Goal: Task Accomplishment & Management: Complete application form

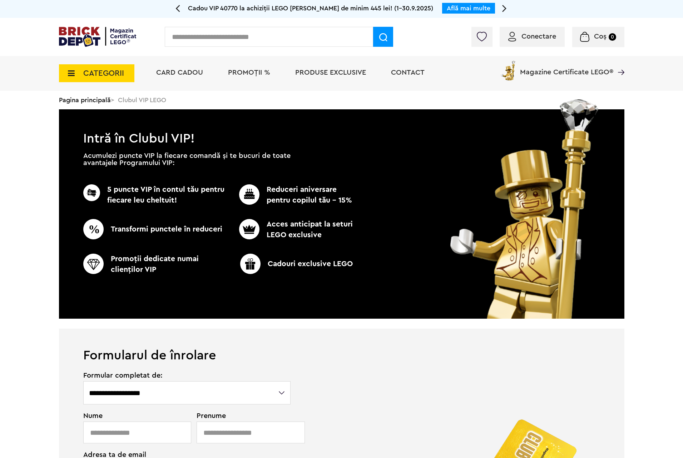
click at [186, 41] on input "text" at bounding box center [269, 37] width 208 height 20
type input "******"
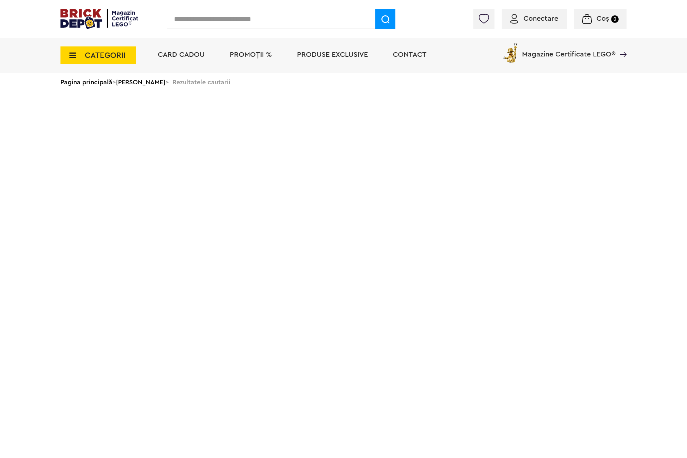
click at [207, 21] on input "text" at bounding box center [271, 19] width 208 height 20
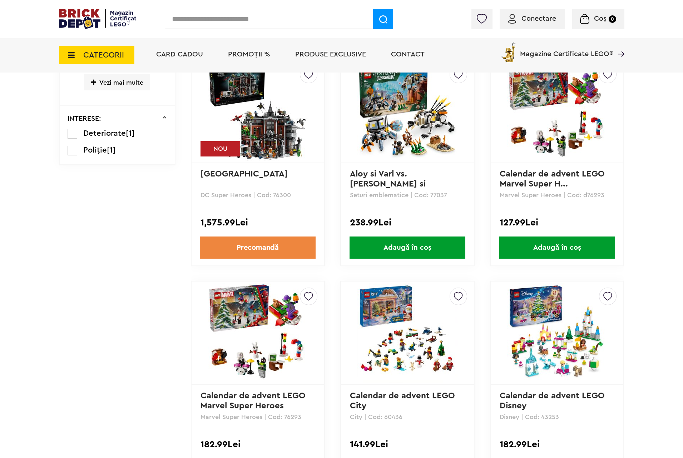
scroll to position [590, 0]
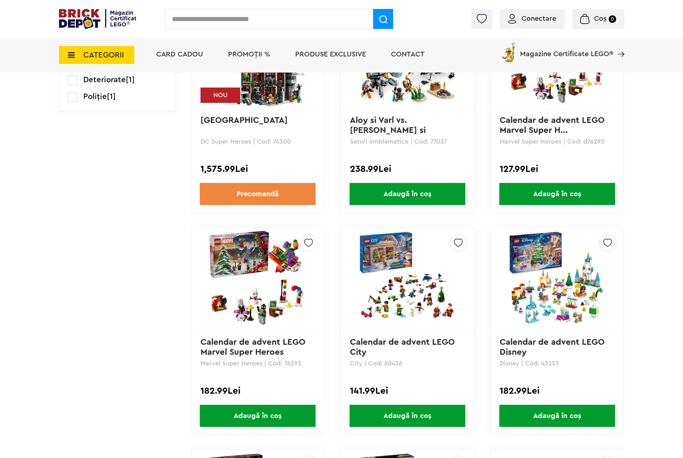
click at [381, 279] on img at bounding box center [408, 280] width 100 height 100
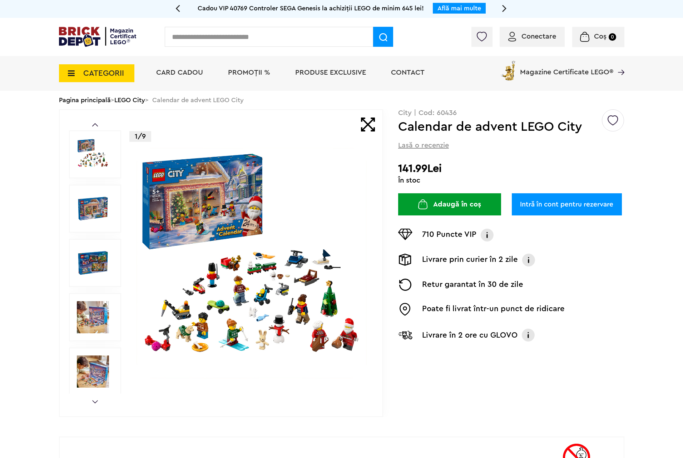
click at [286, 249] on img at bounding box center [252, 263] width 230 height 230
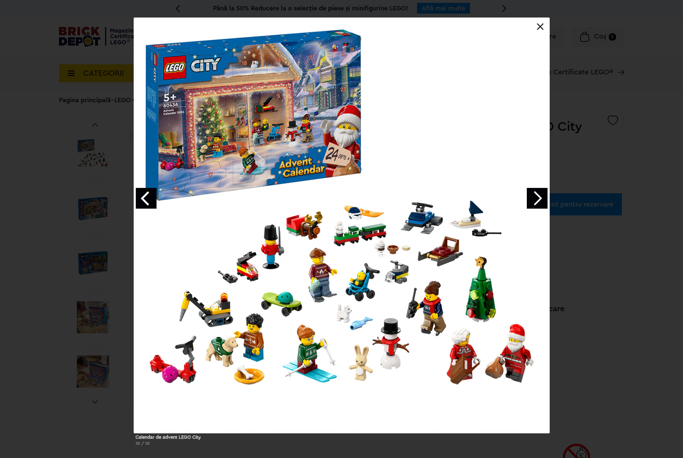
click at [541, 24] on link at bounding box center [540, 26] width 7 height 7
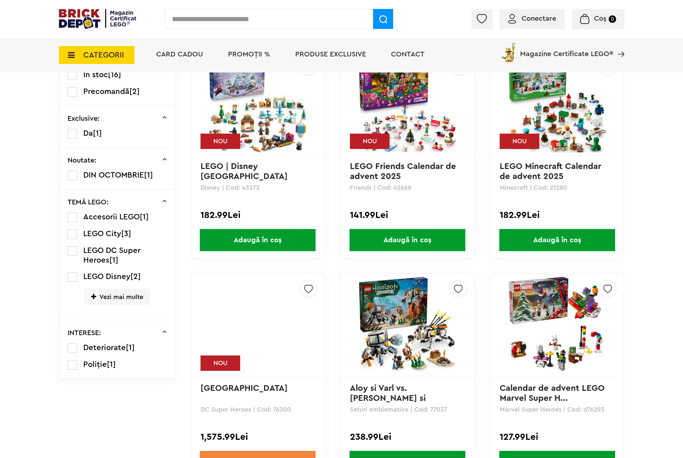
scroll to position [54, 0]
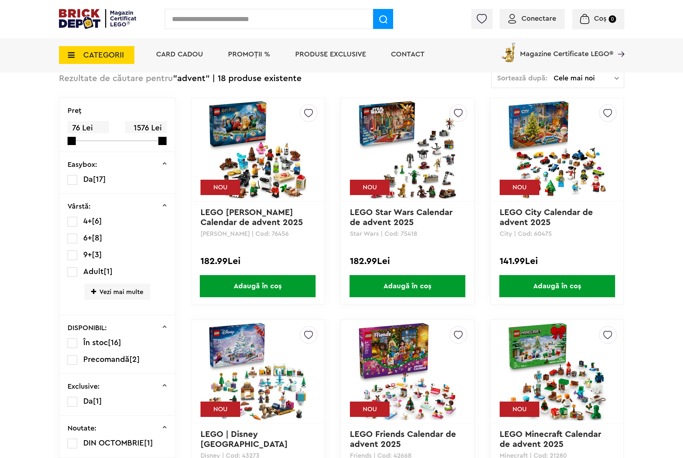
click at [556, 102] on img at bounding box center [557, 150] width 100 height 100
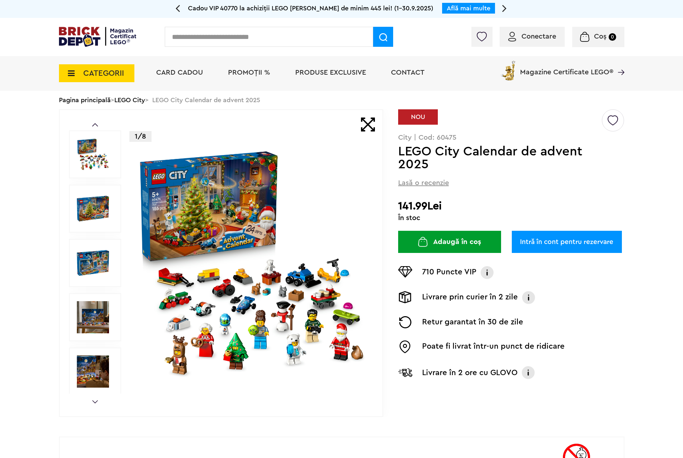
click at [333, 255] on img at bounding box center [252, 263] width 230 height 230
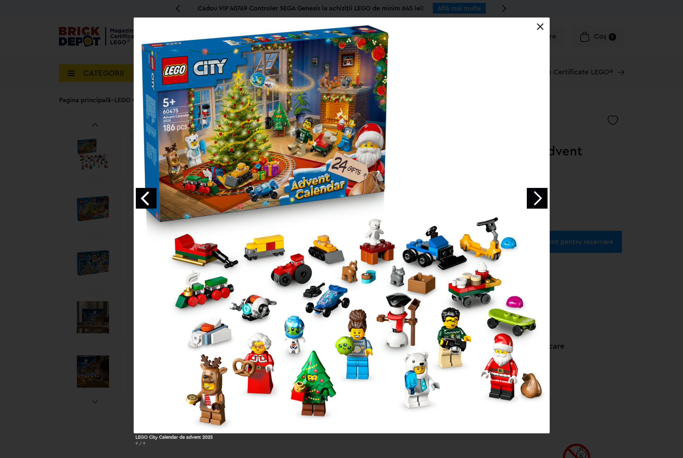
click at [597, 259] on div "LEGO City Calendar de advent 2025 9 / 9" at bounding box center [341, 235] width 683 height 434
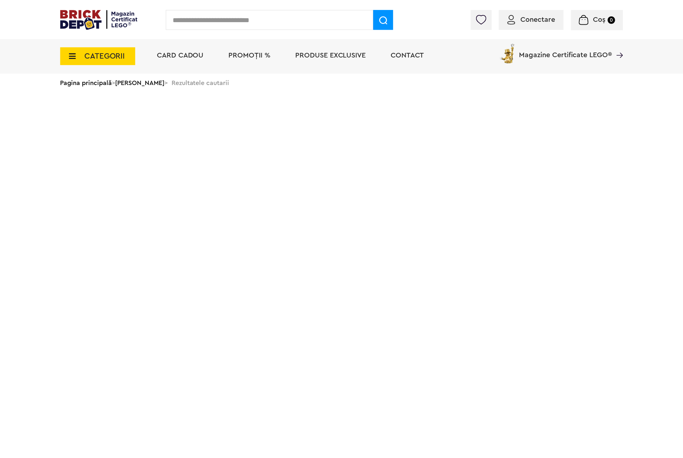
scroll to position [24, 0]
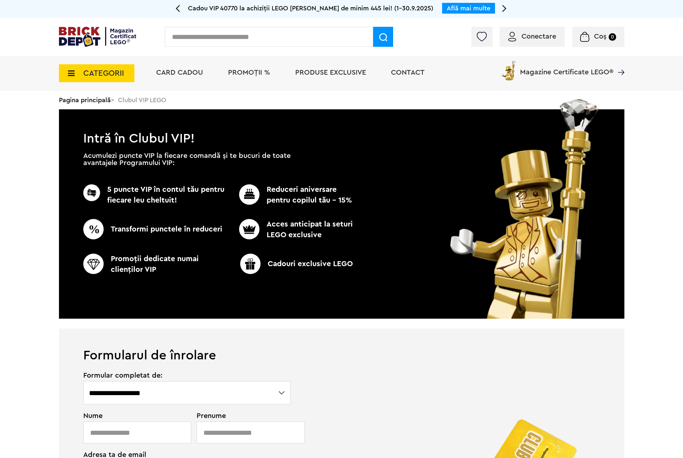
click at [190, 34] on input "text" at bounding box center [269, 37] width 208 height 20
type input "******"
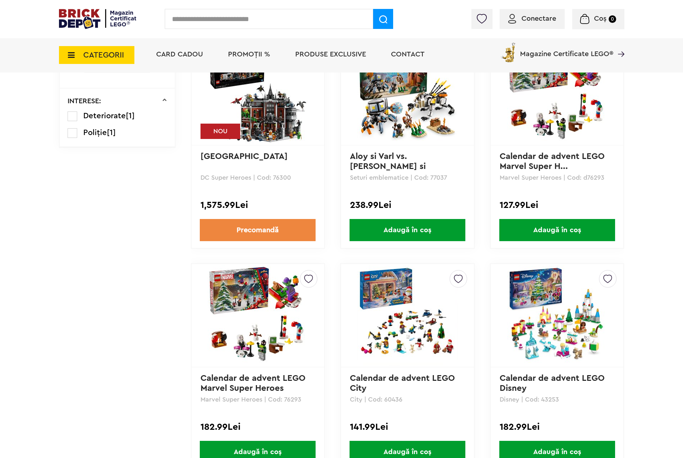
scroll to position [607, 0]
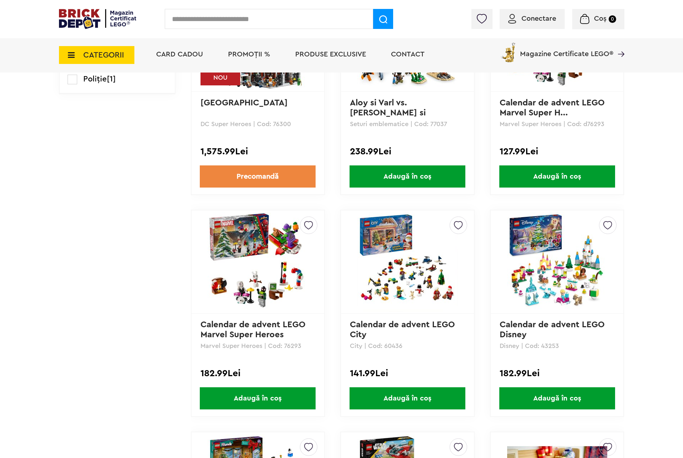
click at [432, 259] on img at bounding box center [408, 262] width 100 height 100
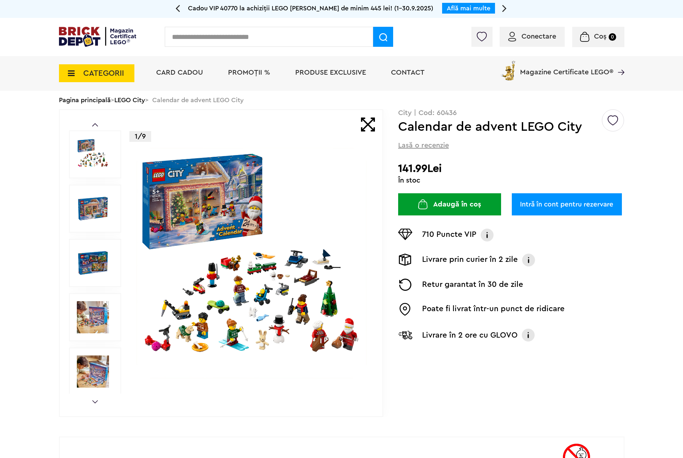
click at [86, 154] on img at bounding box center [93, 154] width 32 height 32
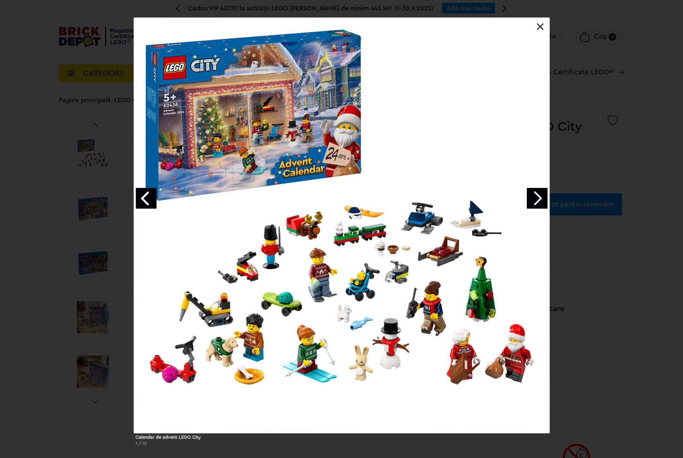
click at [590, 115] on div "Calendar de advent LEGO City 1 / 10" at bounding box center [341, 235] width 683 height 434
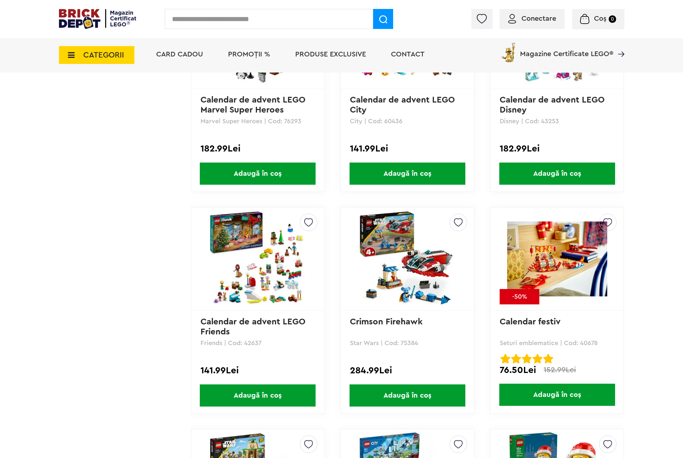
scroll to position [618, 0]
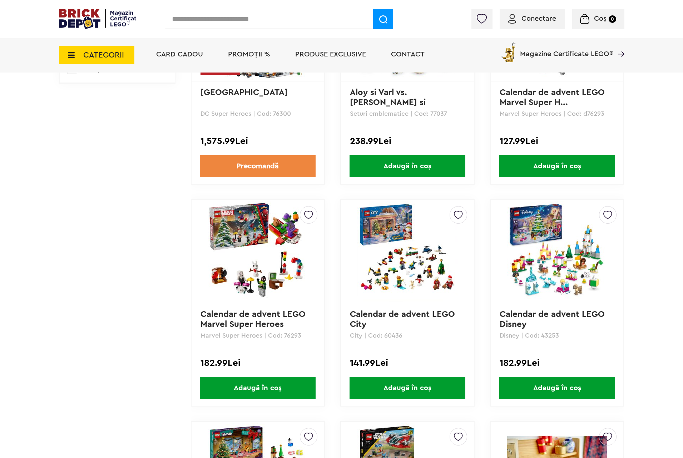
click at [254, 261] on img at bounding box center [258, 252] width 100 height 100
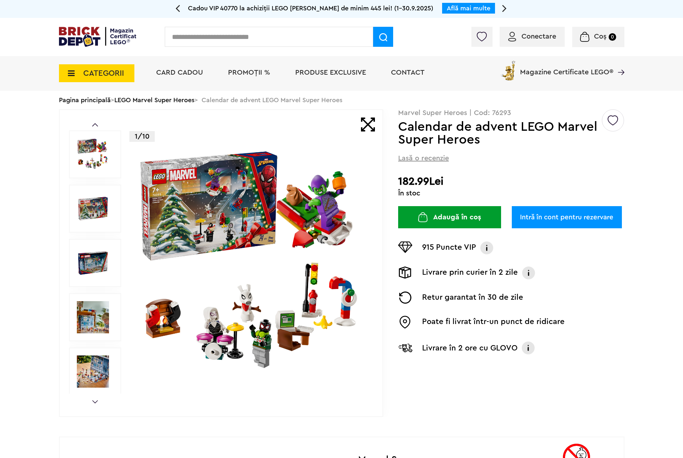
click at [86, 162] on img at bounding box center [93, 154] width 32 height 32
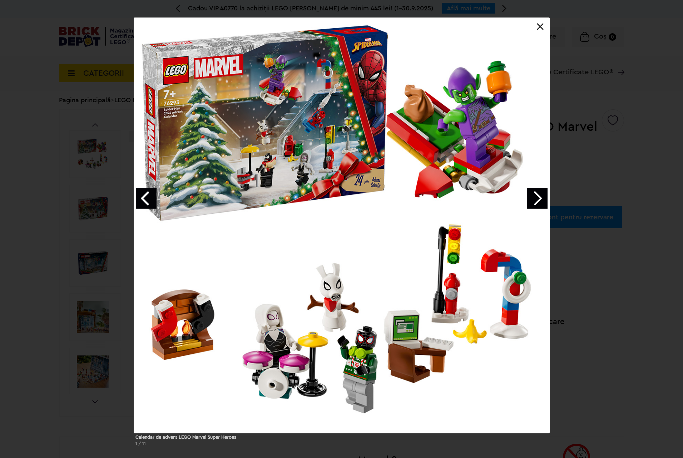
click at [535, 197] on link "Next image" at bounding box center [537, 198] width 21 height 21
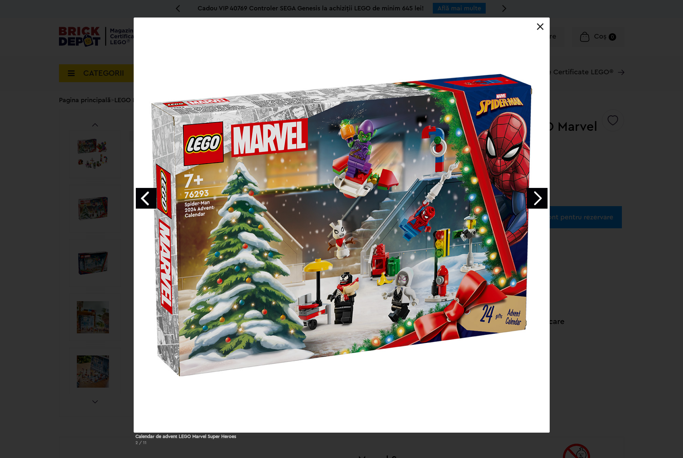
click at [535, 197] on link "Next image" at bounding box center [537, 198] width 21 height 21
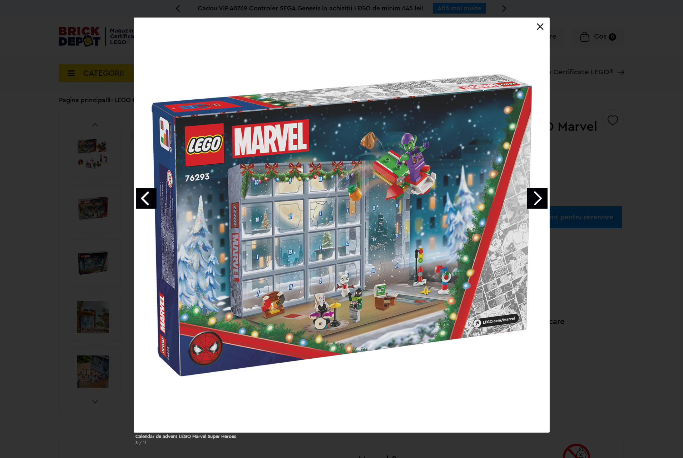
click at [535, 197] on link "Next image" at bounding box center [537, 198] width 21 height 21
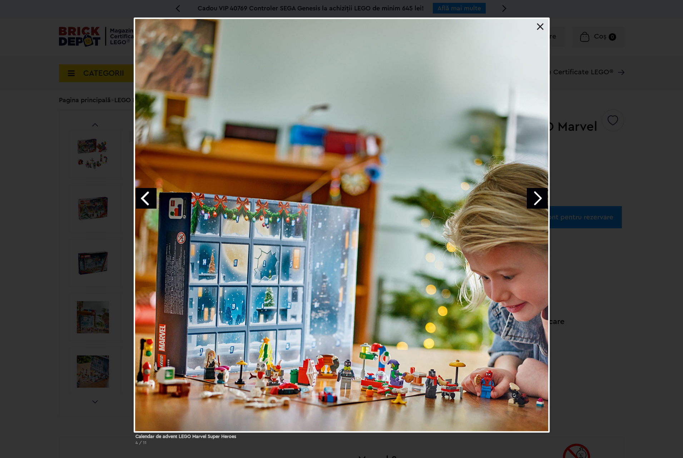
click at [535, 197] on link "Next image" at bounding box center [537, 198] width 21 height 21
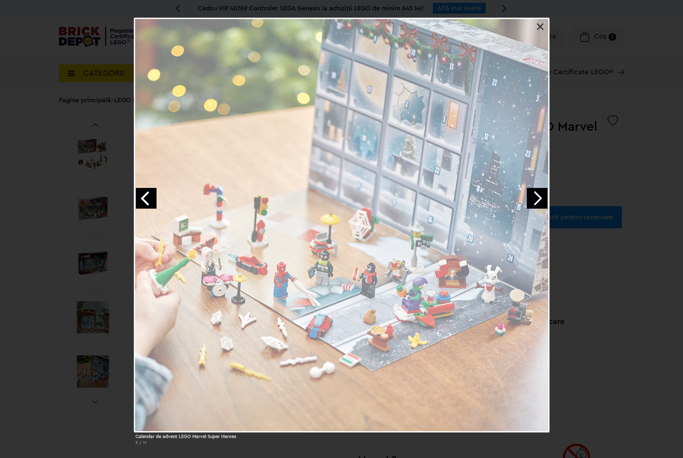
click at [571, 201] on div "Calendar de advent LEGO Marvel Super Heroes 5 / 11" at bounding box center [341, 234] width 683 height 433
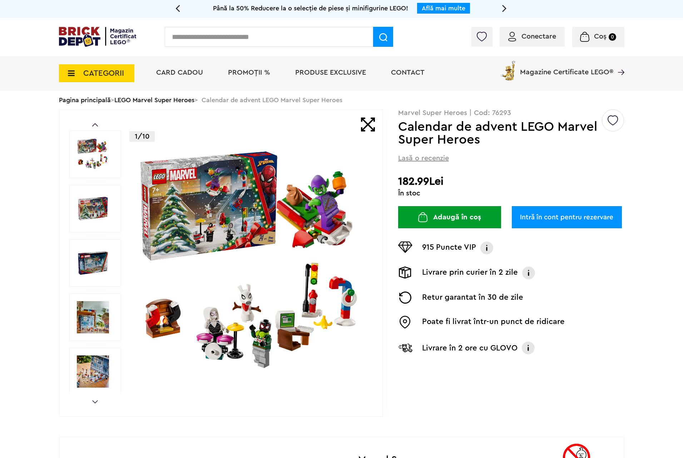
click at [98, 370] on img at bounding box center [93, 372] width 32 height 32
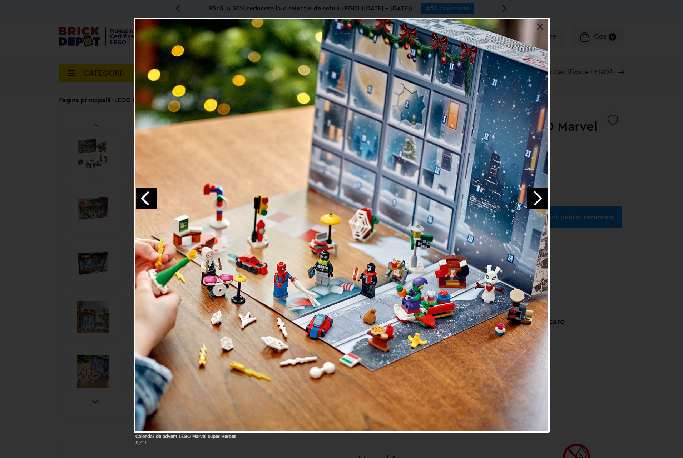
click at [540, 204] on link "Next image" at bounding box center [537, 198] width 21 height 21
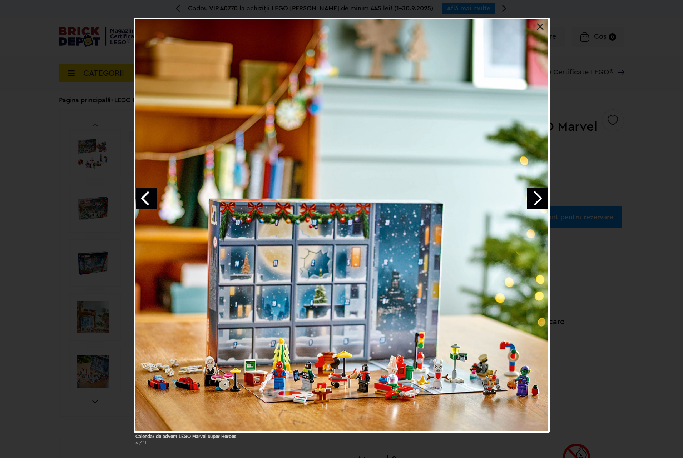
click at [537, 192] on link "Next image" at bounding box center [537, 198] width 21 height 21
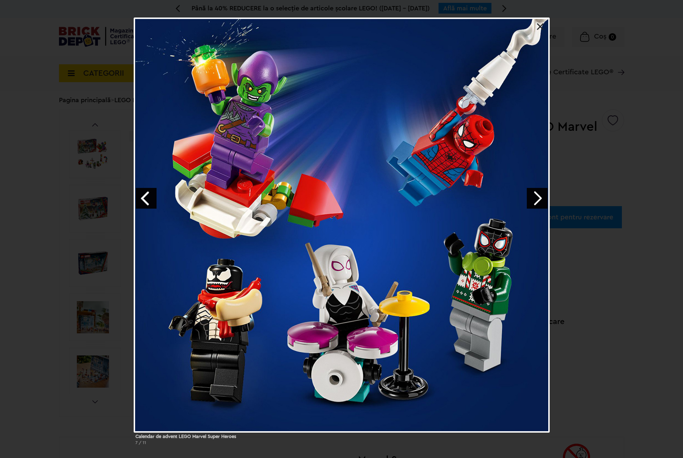
click at [527, 200] on link "Next image" at bounding box center [537, 198] width 21 height 21
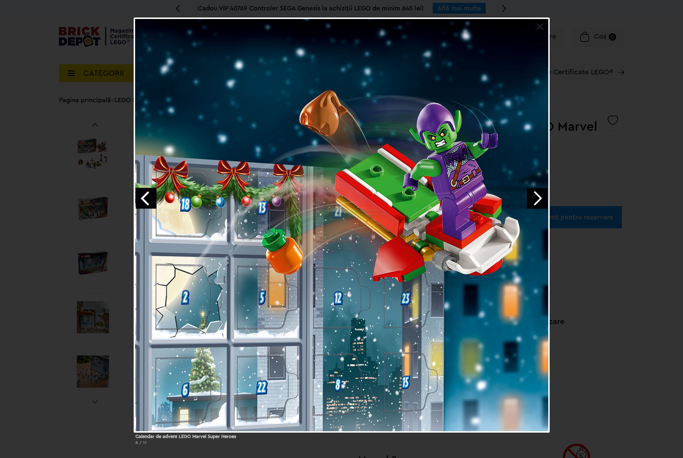
click at [527, 200] on link "Next image" at bounding box center [537, 198] width 21 height 21
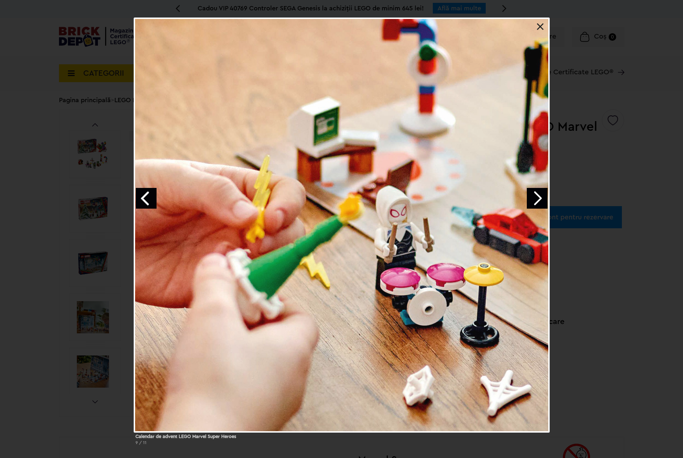
click at [623, 233] on div "Calendar de advent LEGO Marvel Super Heroes 9 / 11" at bounding box center [341, 234] width 683 height 433
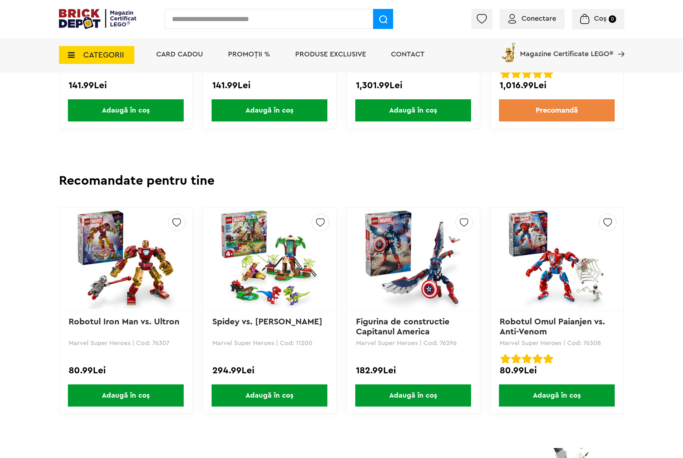
scroll to position [1663, 0]
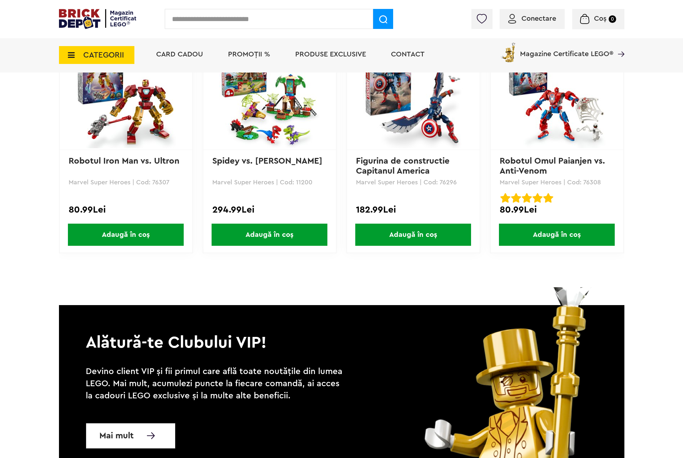
click at [220, 17] on input "text" at bounding box center [269, 19] width 208 height 20
type input "******"
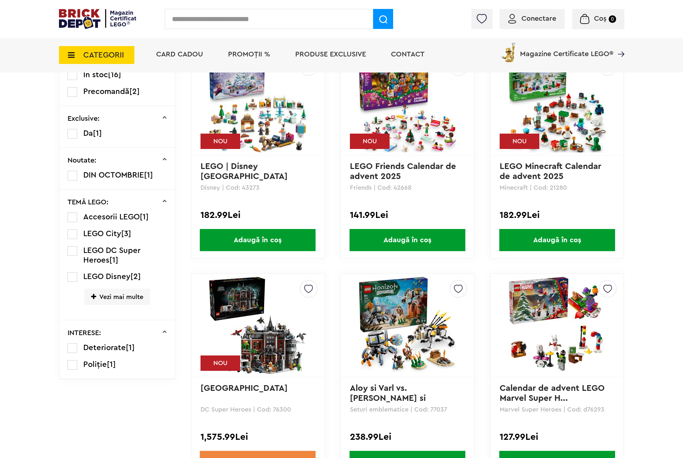
scroll to position [268, 0]
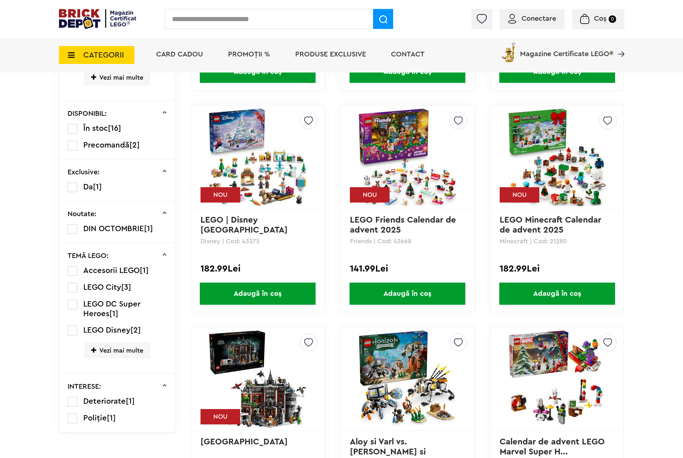
click at [540, 156] on img at bounding box center [557, 157] width 100 height 100
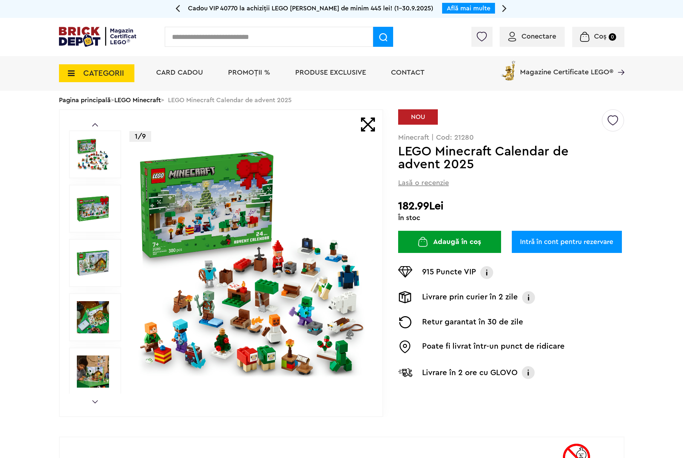
click at [256, 284] on img at bounding box center [252, 263] width 230 height 230
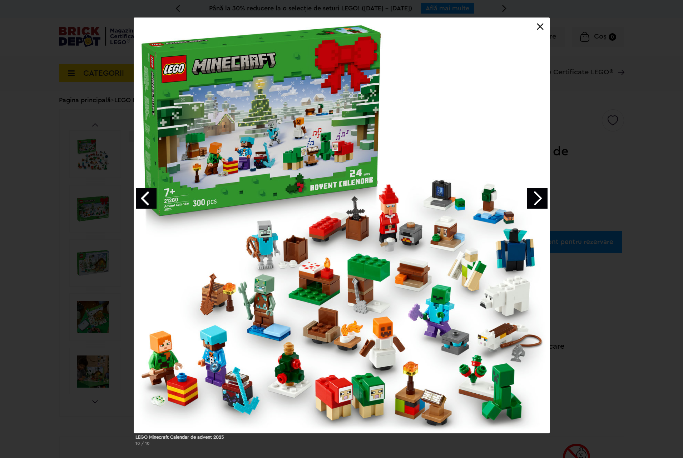
click at [604, 251] on div "LEGO Minecraft Calendar de advent 2025 10 / 10" at bounding box center [341, 235] width 683 height 434
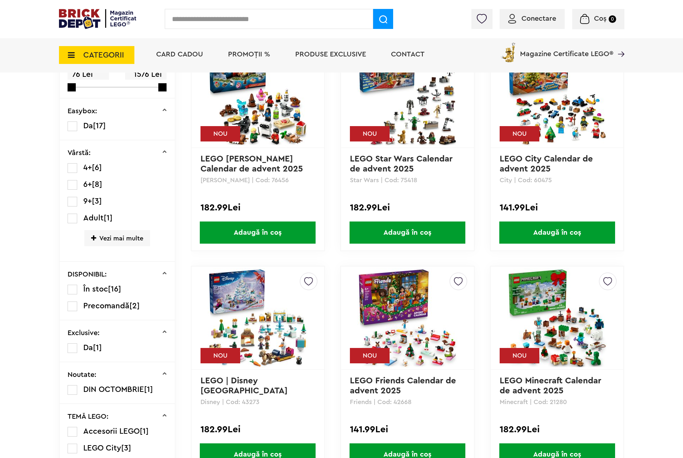
scroll to position [54, 0]
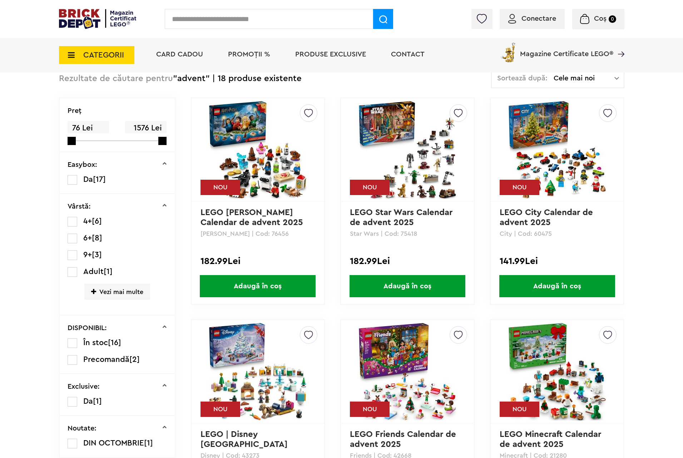
click at [394, 350] on img at bounding box center [408, 372] width 100 height 100
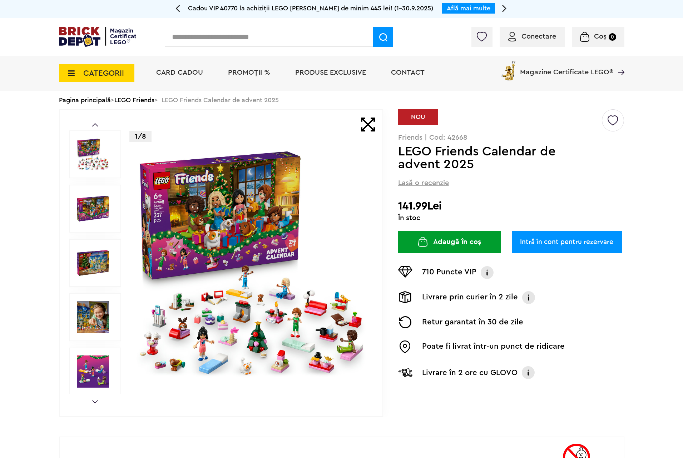
click at [175, 172] on img at bounding box center [252, 263] width 230 height 230
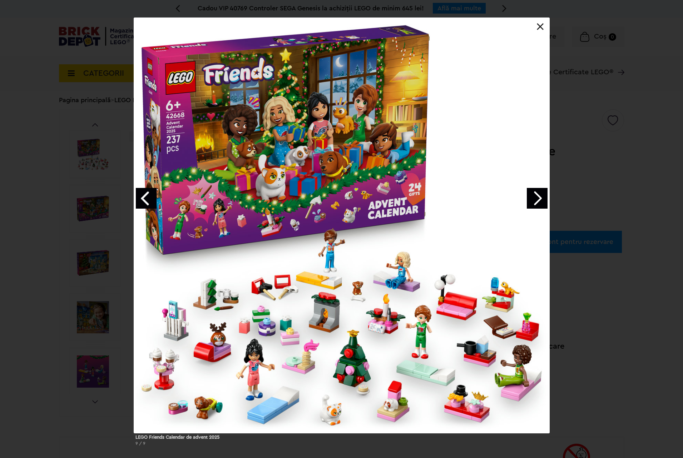
click at [626, 282] on div "LEGO Friends Calendar de advent 2025 9 / 9" at bounding box center [341, 235] width 683 height 434
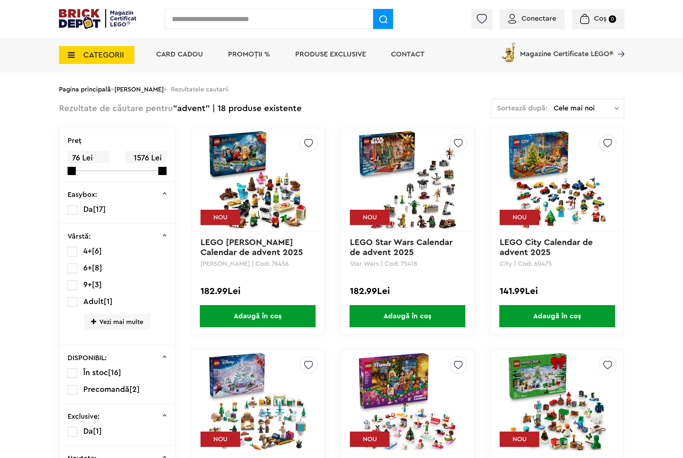
scroll to position [54, 0]
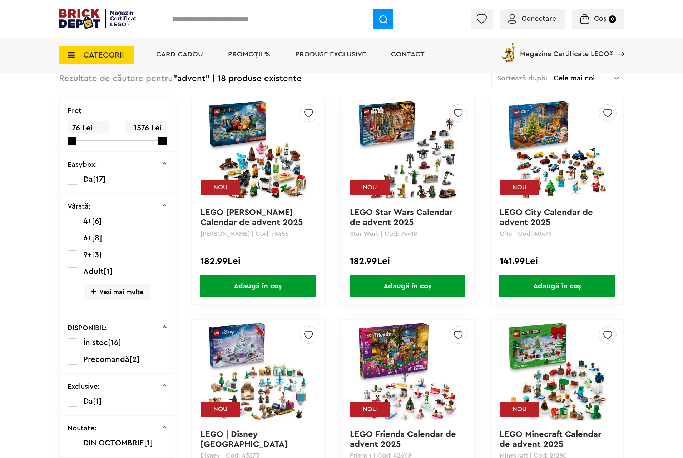
click at [386, 151] on img at bounding box center [408, 150] width 100 height 100
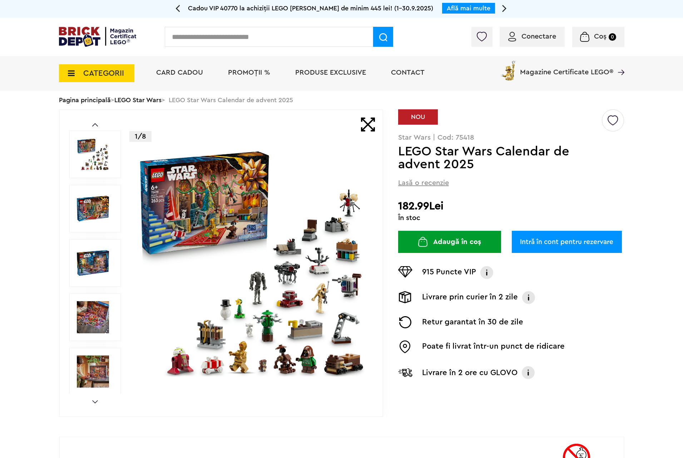
click at [222, 214] on img at bounding box center [252, 263] width 230 height 230
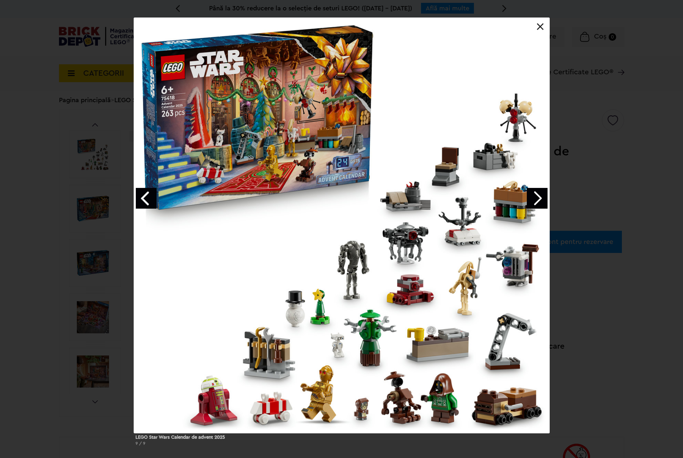
click at [351, 405] on div at bounding box center [341, 225] width 415 height 415
click at [524, 201] on div at bounding box center [341, 225] width 415 height 415
click at [530, 200] on link "Next image" at bounding box center [537, 198] width 21 height 21
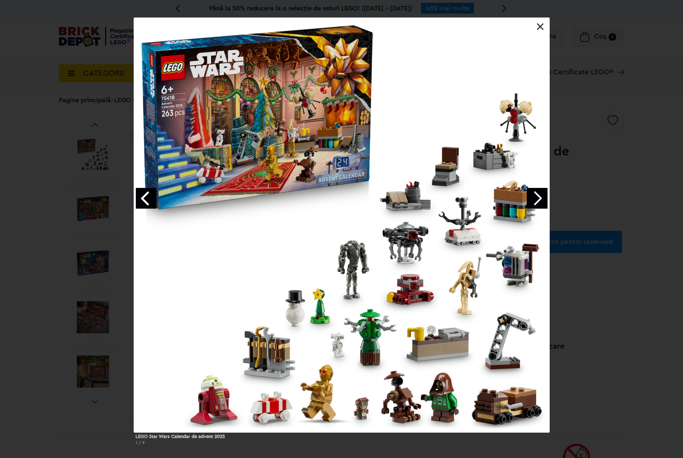
click at [532, 200] on link "Next image" at bounding box center [537, 198] width 21 height 21
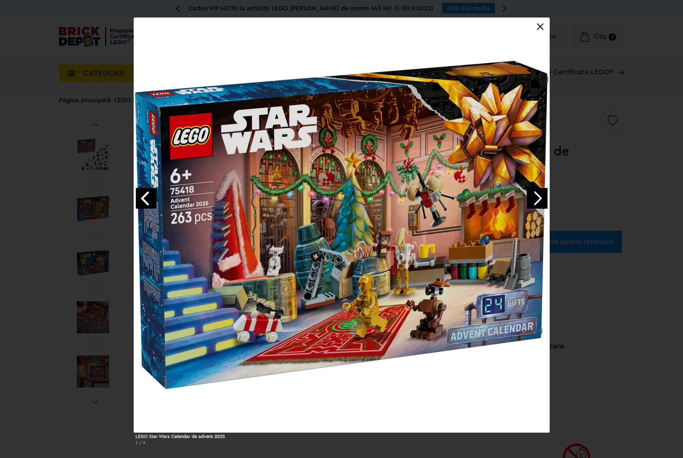
click at [532, 200] on link "Next image" at bounding box center [537, 198] width 21 height 21
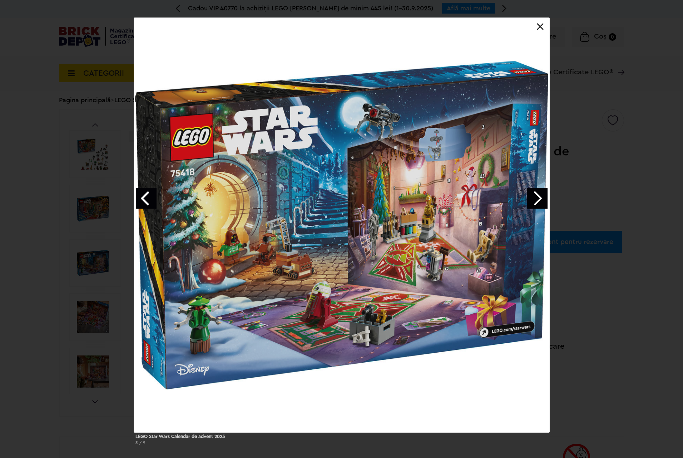
click at [532, 200] on link "Next image" at bounding box center [537, 198] width 21 height 21
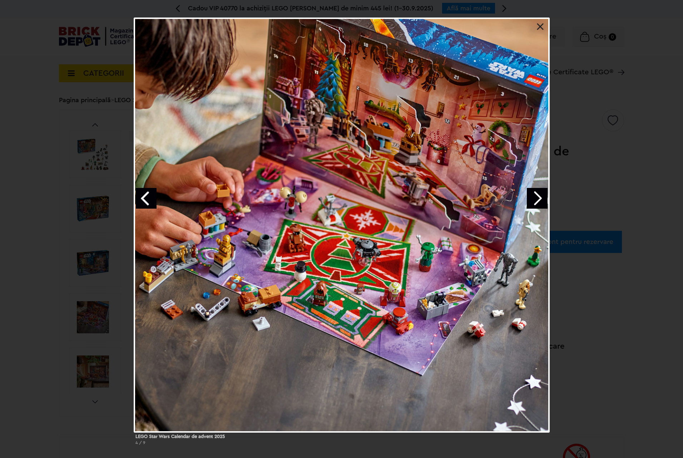
click at [532, 200] on link "Next image" at bounding box center [537, 198] width 21 height 21
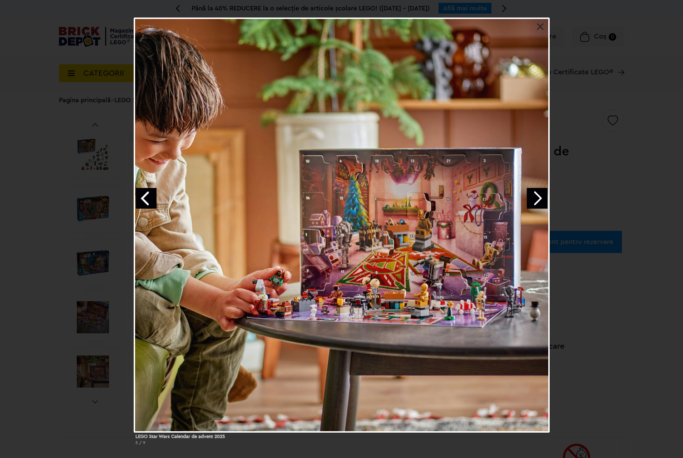
click at [532, 200] on link "Next image" at bounding box center [537, 198] width 21 height 21
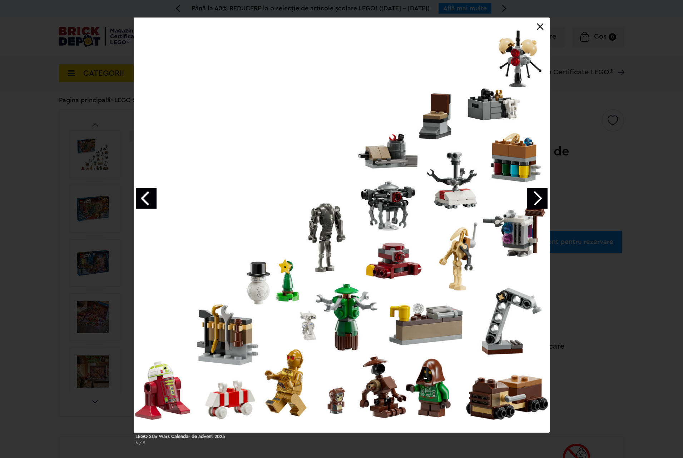
click at [532, 200] on link "Next image" at bounding box center [537, 198] width 21 height 21
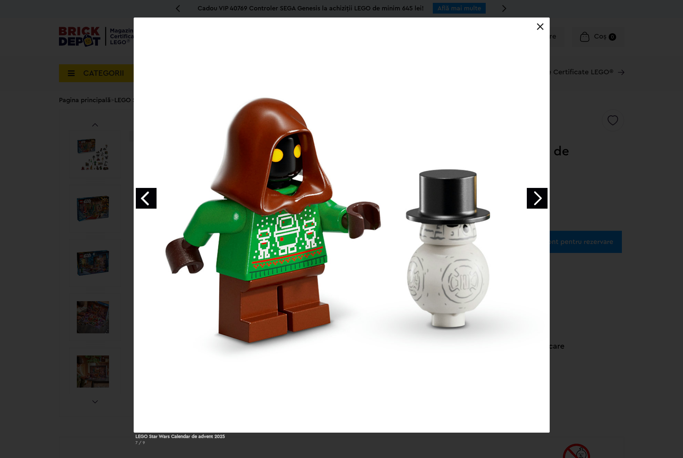
click at [532, 200] on link "Next image" at bounding box center [537, 198] width 21 height 21
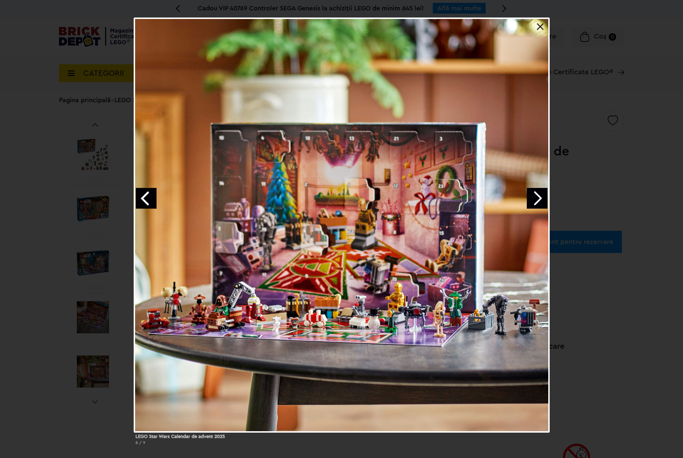
click at [143, 196] on link "Previous image" at bounding box center [146, 198] width 21 height 21
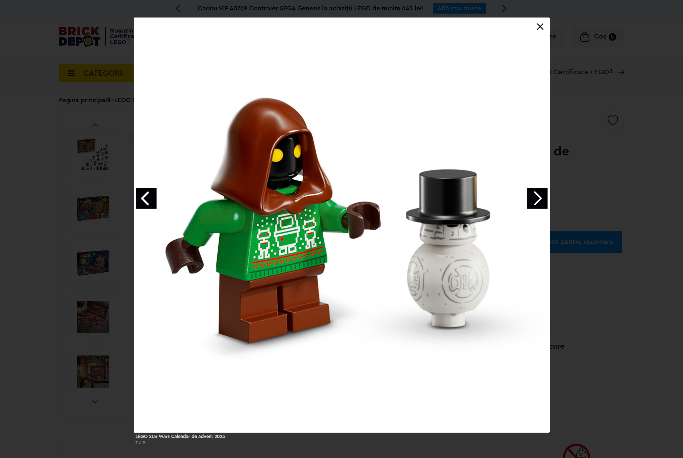
click at [532, 203] on link "Next image" at bounding box center [537, 198] width 21 height 21
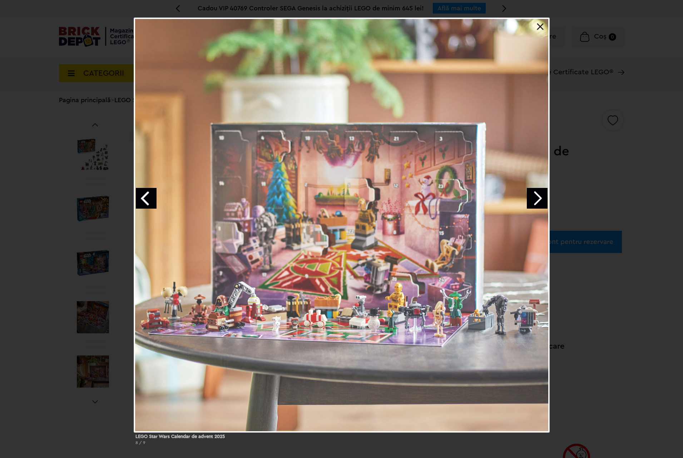
click at [532, 203] on link "Next image" at bounding box center [537, 198] width 21 height 21
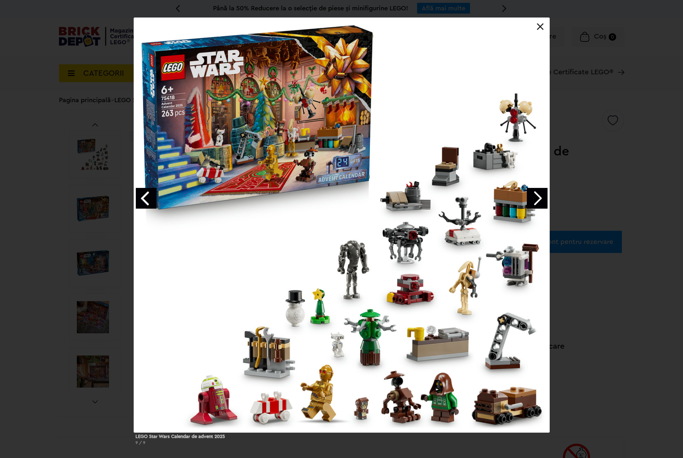
click at [532, 203] on link "Next image" at bounding box center [537, 198] width 21 height 21
click at [604, 213] on div "LEGO Star Wars Calendar de advent 2025 1 / 9" at bounding box center [341, 234] width 683 height 433
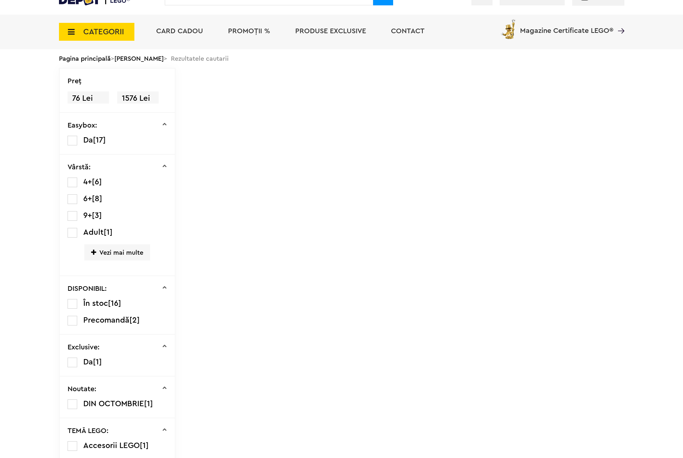
scroll to position [54, 0]
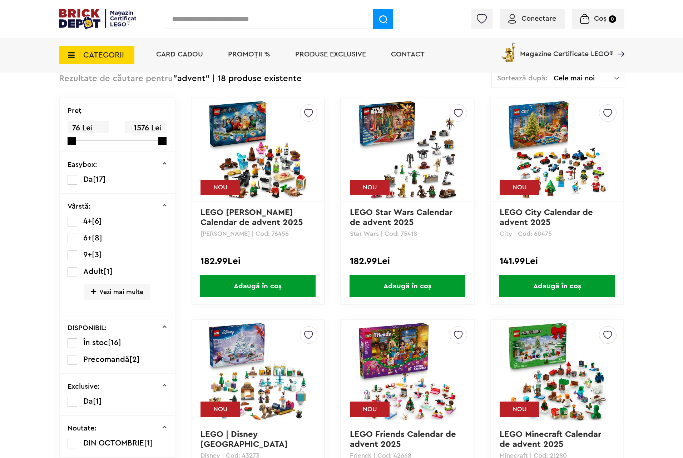
click at [255, 137] on img at bounding box center [258, 150] width 100 height 100
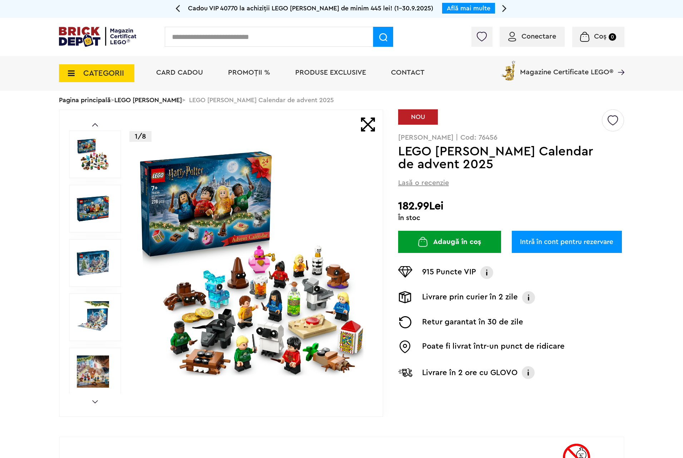
click at [291, 241] on img at bounding box center [252, 263] width 230 height 230
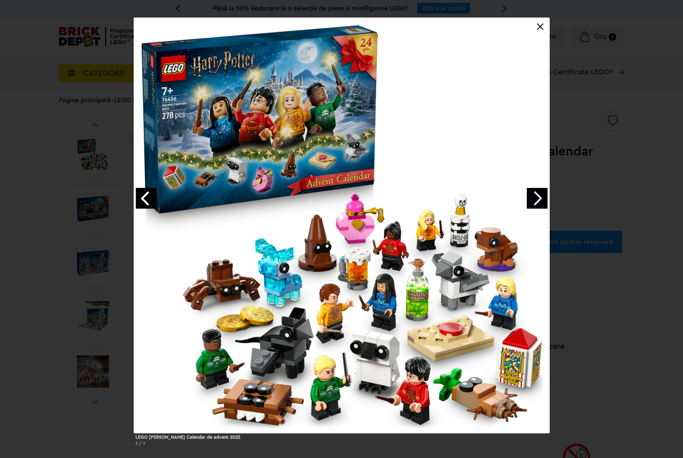
click at [0, 251] on div "LEGO Harry Potter Calendar de advent 2025 9 / 9" at bounding box center [341, 235] width 683 height 434
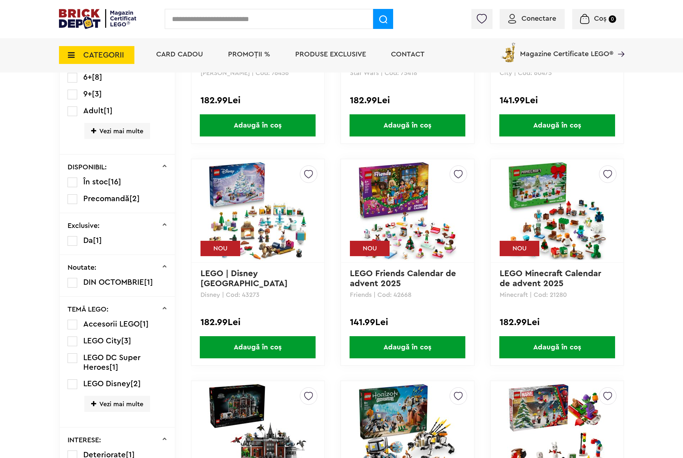
scroll to position [107, 0]
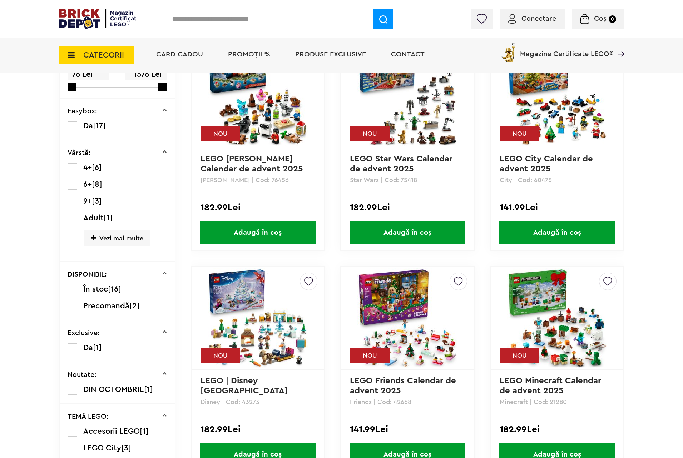
click at [231, 317] on img at bounding box center [258, 318] width 100 height 100
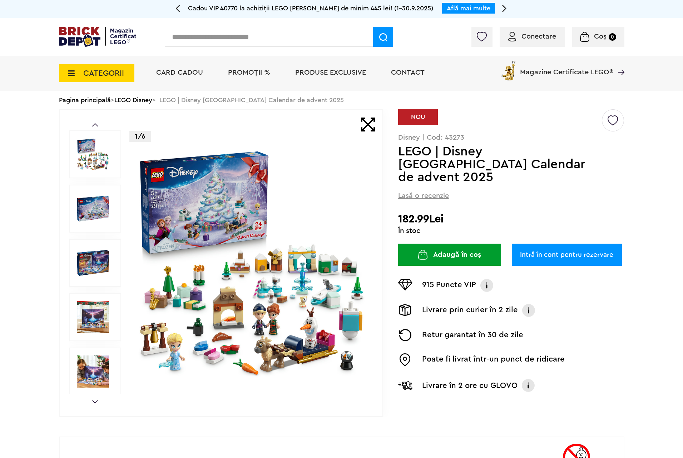
click at [266, 230] on img at bounding box center [252, 263] width 230 height 230
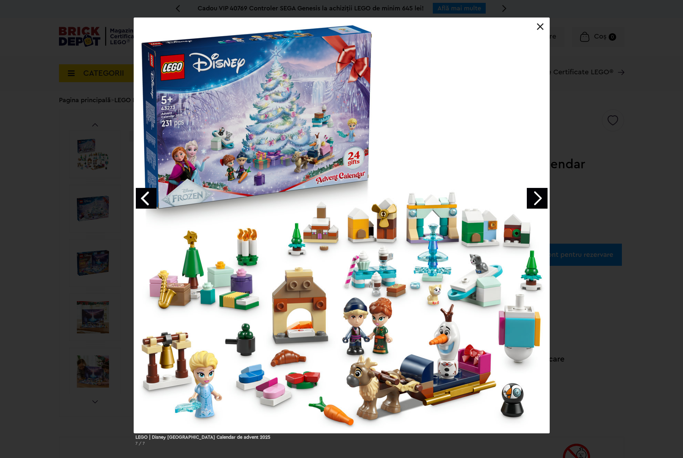
click at [532, 202] on link "Next image" at bounding box center [537, 198] width 21 height 21
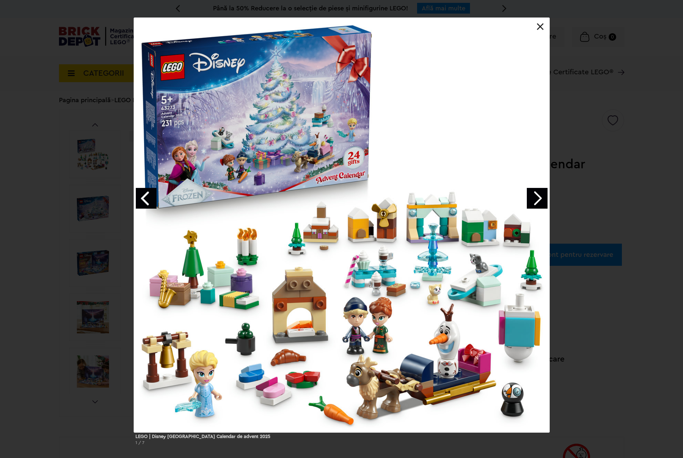
click at [590, 208] on div "LEGO ǀ Disney Regatul de gheaţă Calendar de advent 2025 1 / 7" at bounding box center [341, 234] width 683 height 433
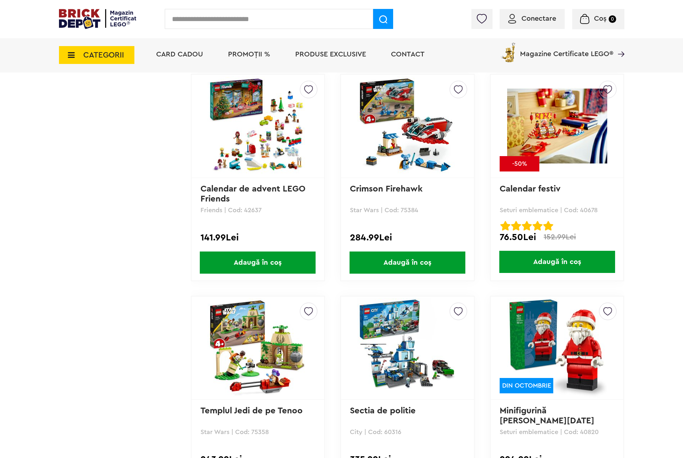
scroll to position [1073, 0]
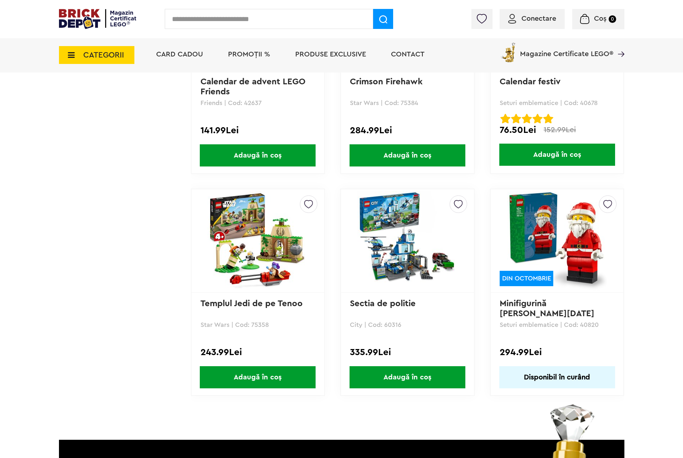
click at [556, 230] on img at bounding box center [557, 241] width 100 height 100
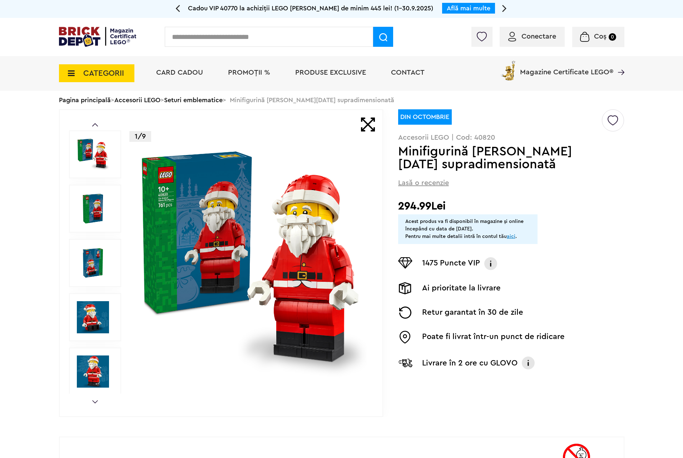
click at [250, 213] on img at bounding box center [252, 263] width 230 height 230
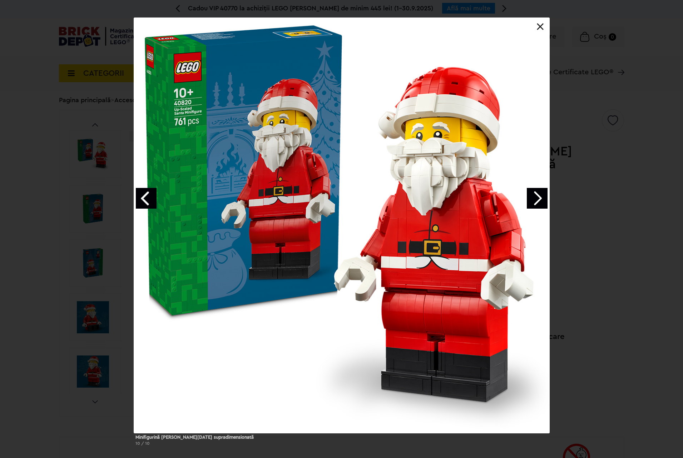
click at [537, 195] on link "Next image" at bounding box center [537, 198] width 21 height 21
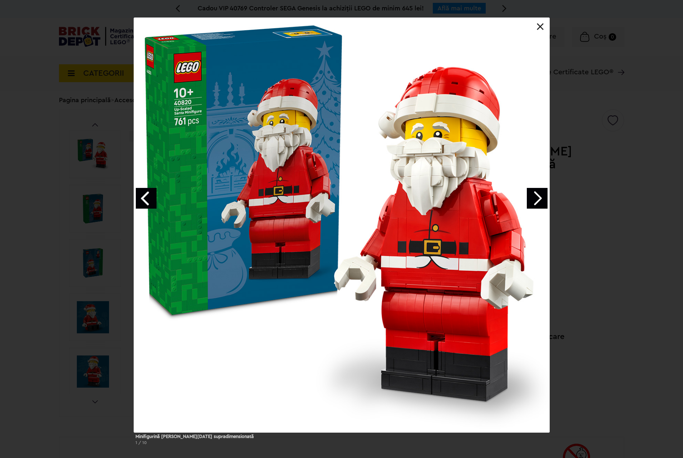
click at [537, 195] on link "Next image" at bounding box center [537, 198] width 21 height 21
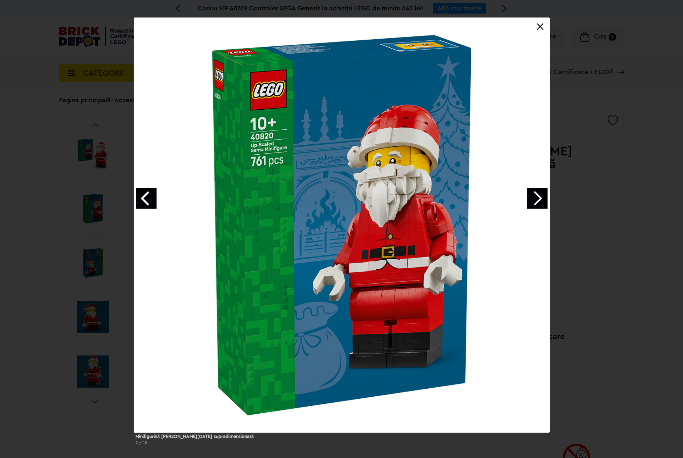
click at [537, 195] on link "Next image" at bounding box center [537, 198] width 21 height 21
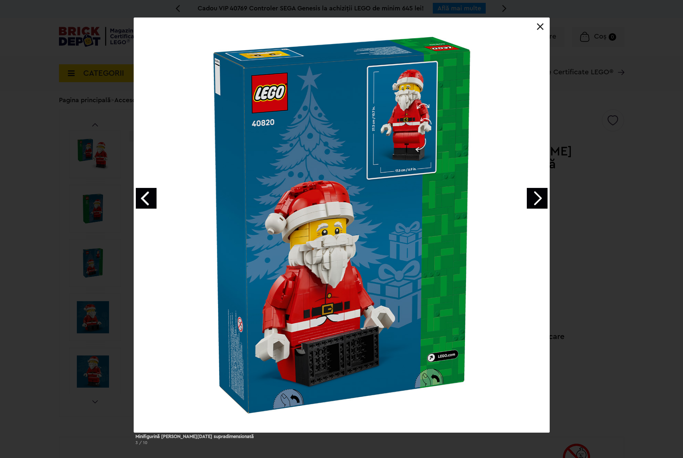
click at [537, 195] on link "Next image" at bounding box center [537, 198] width 21 height 21
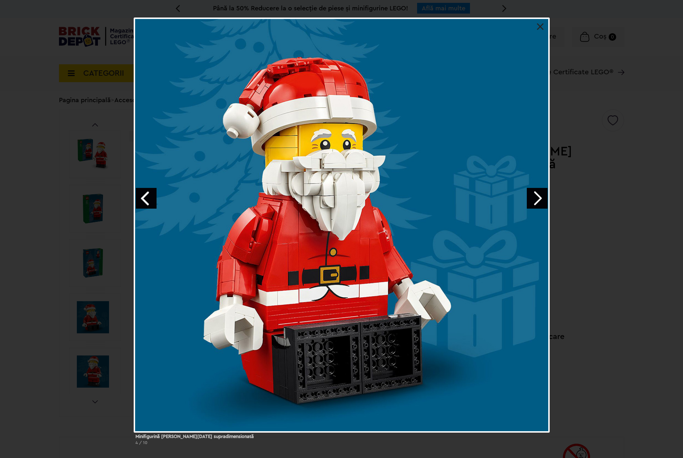
click at [537, 195] on link "Next image" at bounding box center [537, 198] width 21 height 21
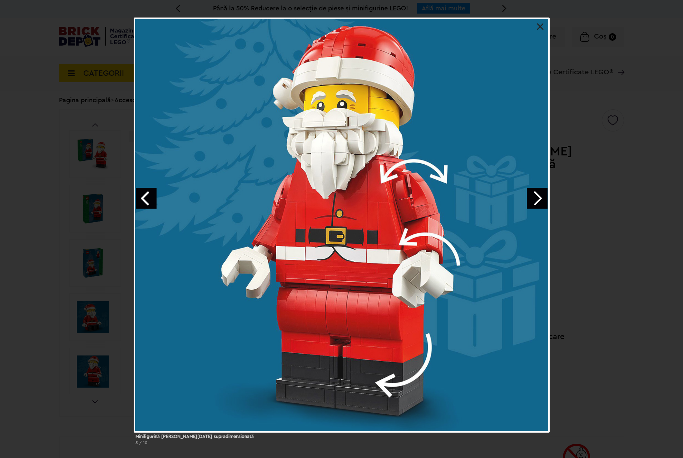
click at [588, 192] on div "Minifigurină Moș Crăciun supradimensionată 5 / 10" at bounding box center [341, 234] width 683 height 433
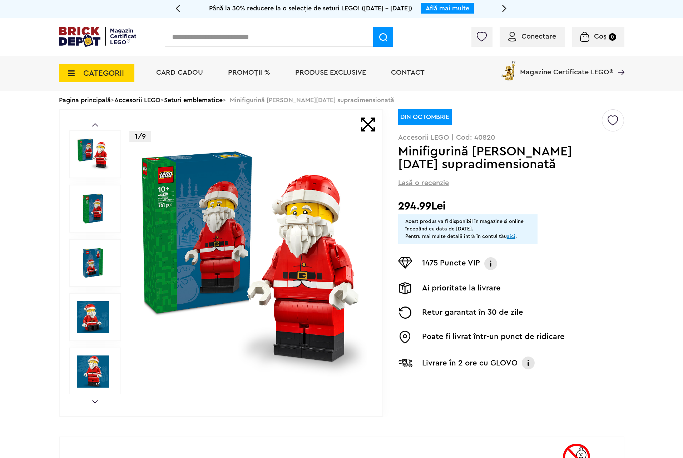
click at [508, 236] on link "aici" at bounding box center [511, 236] width 9 height 5
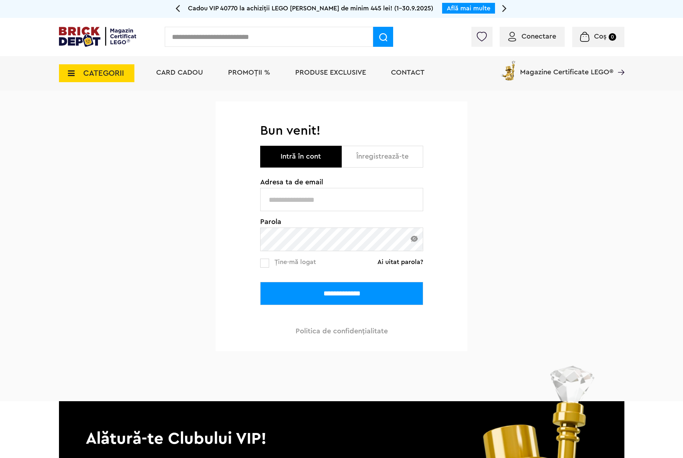
click at [67, 38] on img at bounding box center [98, 37] width 78 height 20
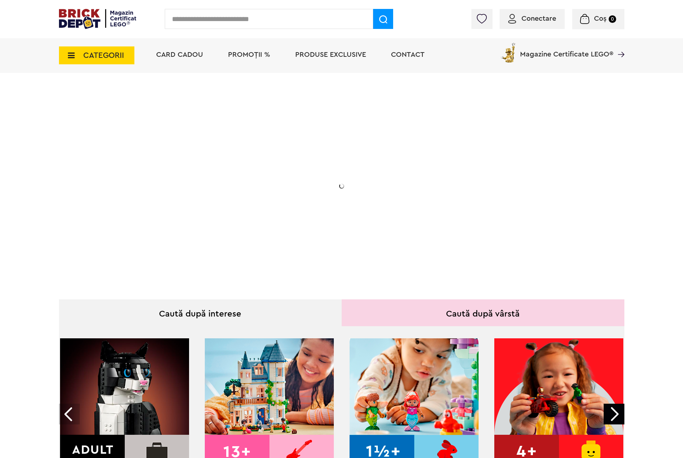
click at [114, 53] on span "CATEGORII" at bounding box center [103, 55] width 41 height 8
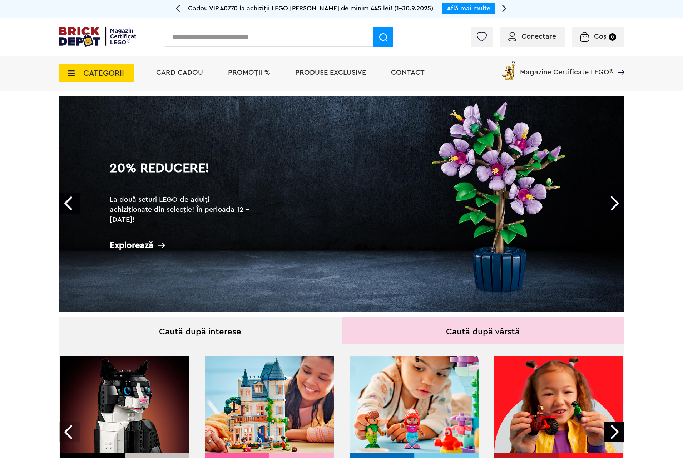
click at [64, 74] on icon at bounding box center [69, 73] width 11 height 8
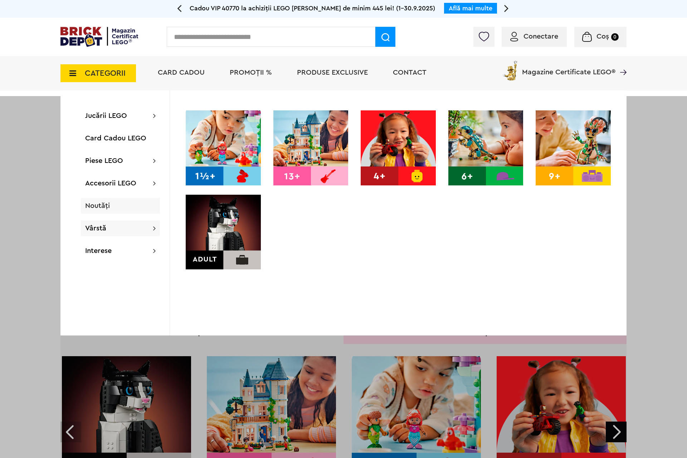
click at [99, 205] on span "Noutăți" at bounding box center [97, 205] width 25 height 7
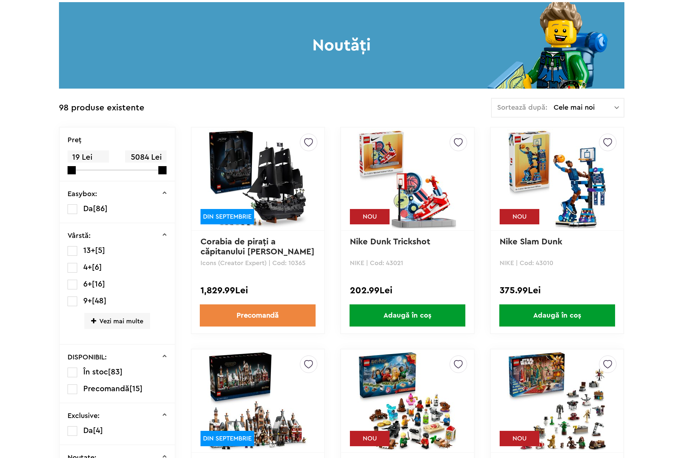
scroll to position [261, 0]
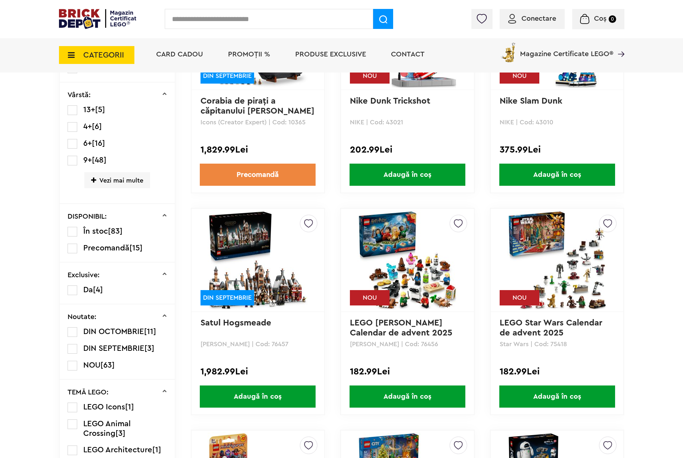
click at [110, 335] on span "DIN OCTOMBRIE" at bounding box center [113, 332] width 61 height 8
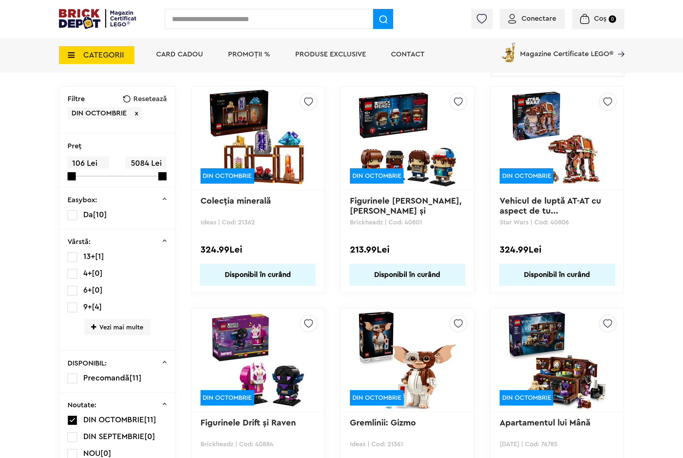
scroll to position [107, 0]
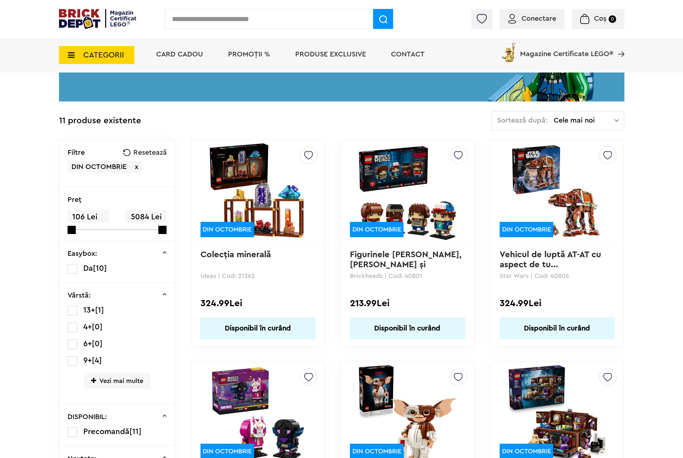
click at [411, 187] on img at bounding box center [408, 192] width 100 height 100
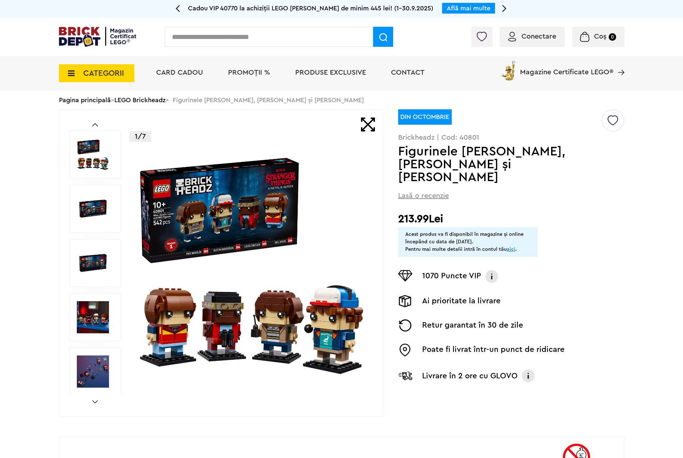
click at [241, 205] on img at bounding box center [252, 263] width 230 height 230
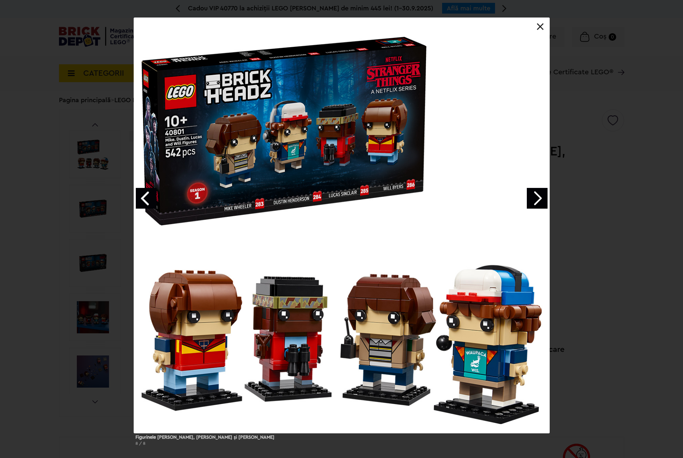
click at [39, 228] on div "Figurinele Mike, Dustin, Lucas și Will 8 / 8" at bounding box center [341, 235] width 683 height 434
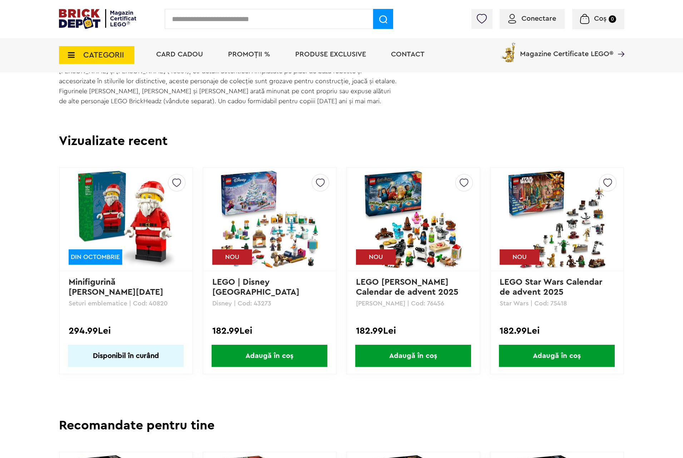
scroll to position [322, 0]
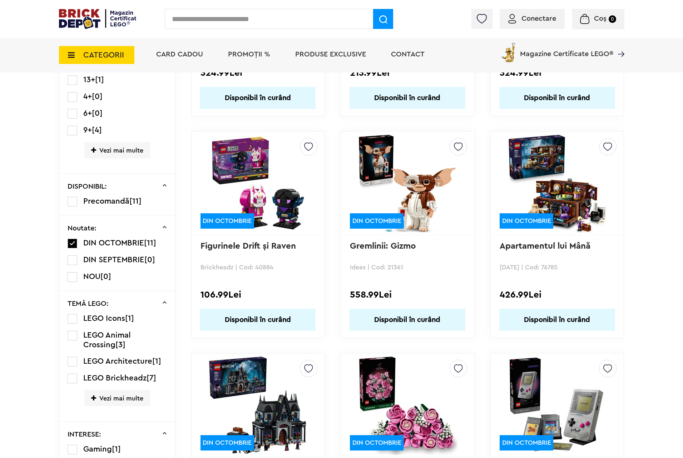
scroll to position [284, 0]
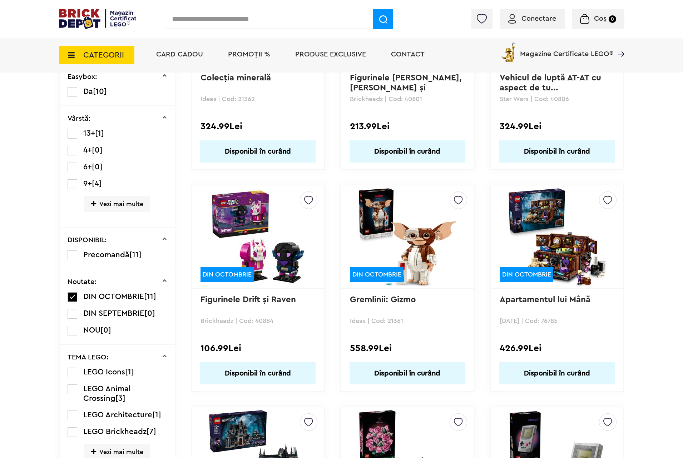
click at [255, 230] on img at bounding box center [258, 237] width 100 height 100
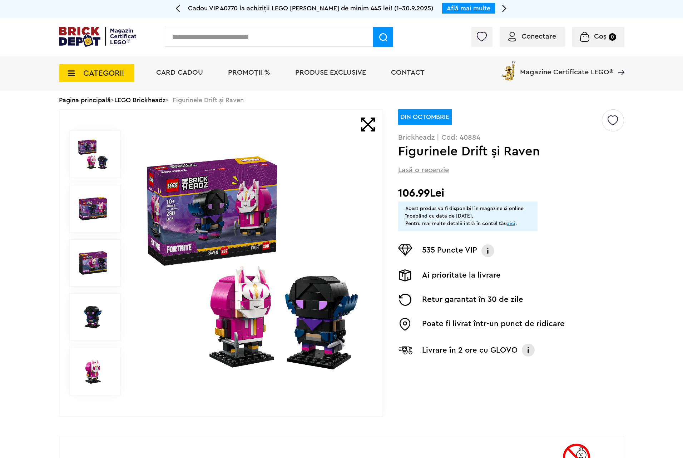
drag, startPoint x: 0, startPoint y: 0, endPoint x: 255, endPoint y: 230, distance: 343.3
click at [255, 230] on img at bounding box center [252, 263] width 230 height 230
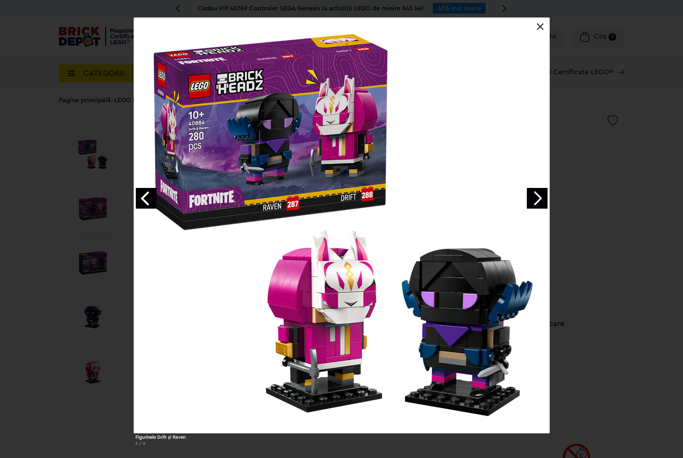
click at [0, 177] on div "Figurinele Drift și Raven 6 / 6" at bounding box center [341, 235] width 683 height 434
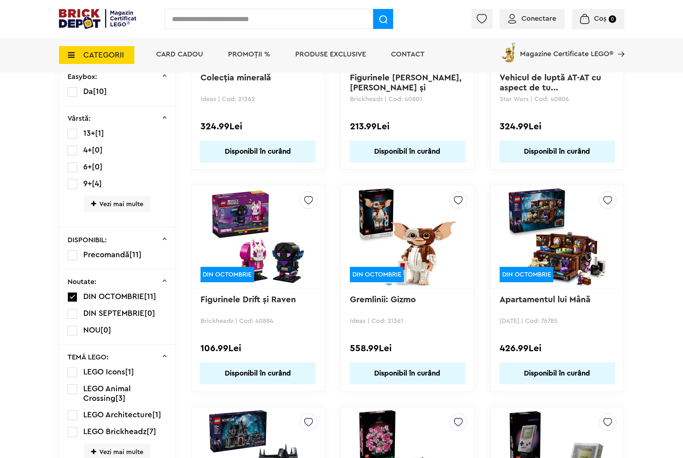
scroll to position [123, 0]
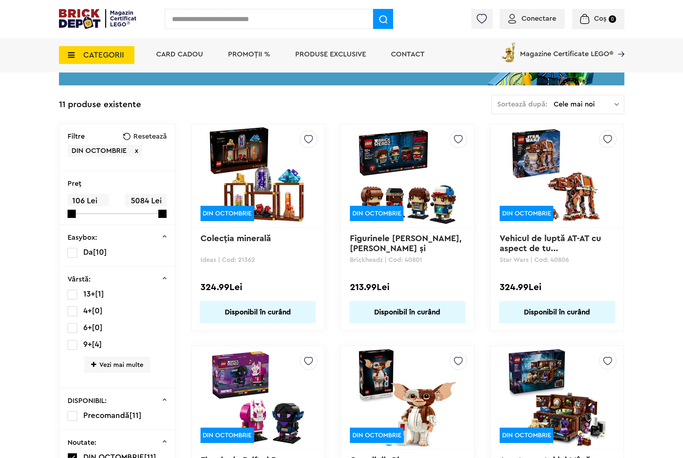
click at [593, 144] on img at bounding box center [557, 176] width 100 height 100
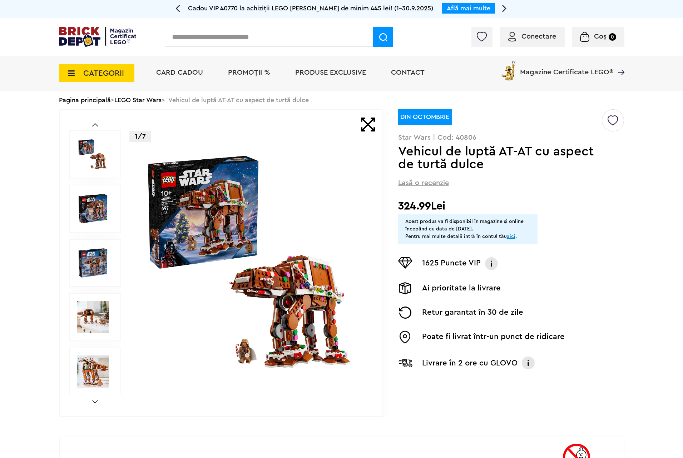
click at [234, 225] on img at bounding box center [252, 263] width 230 height 230
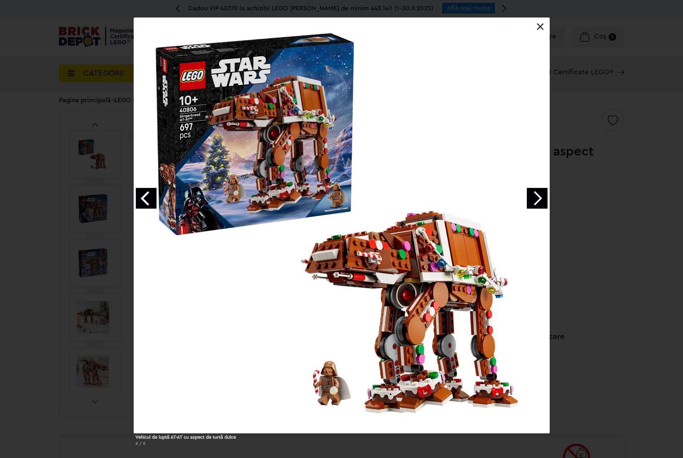
click at [544, 197] on link "Next image" at bounding box center [537, 198] width 21 height 21
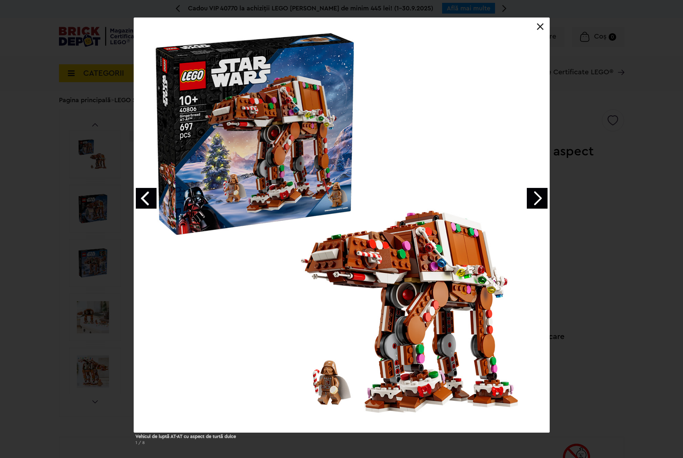
click at [544, 197] on link "Next image" at bounding box center [537, 198] width 21 height 21
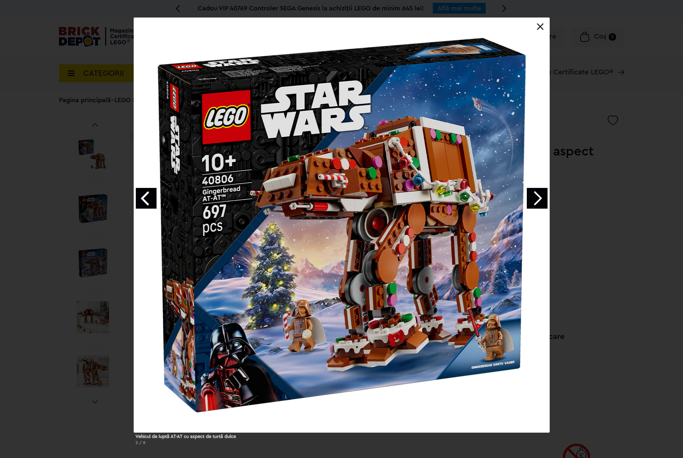
click at [555, 196] on div "Vehicul de luptă AT-AT cu aspect de turtă dulce 2 / 8" at bounding box center [341, 234] width 683 height 433
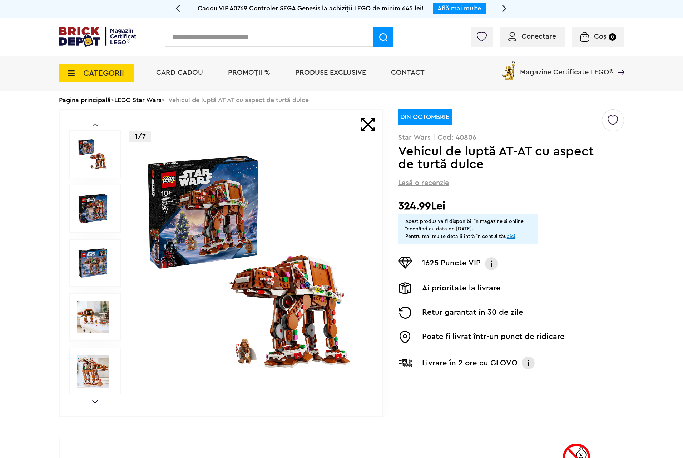
click at [248, 317] on img at bounding box center [252, 263] width 230 height 230
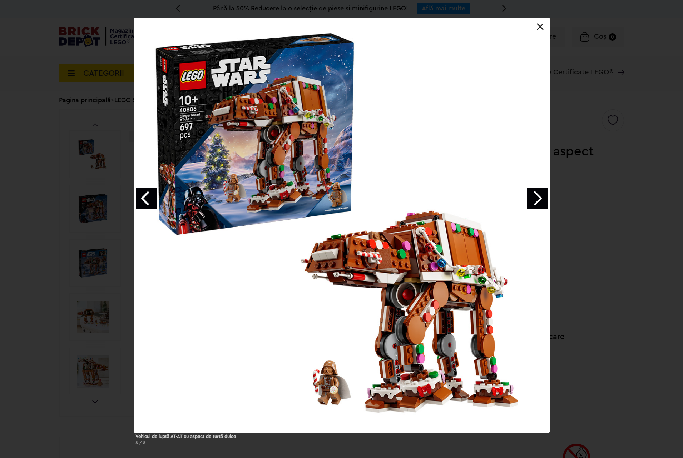
click at [530, 196] on link "Next image" at bounding box center [537, 198] width 21 height 21
click at [528, 197] on link "Next image" at bounding box center [537, 198] width 21 height 21
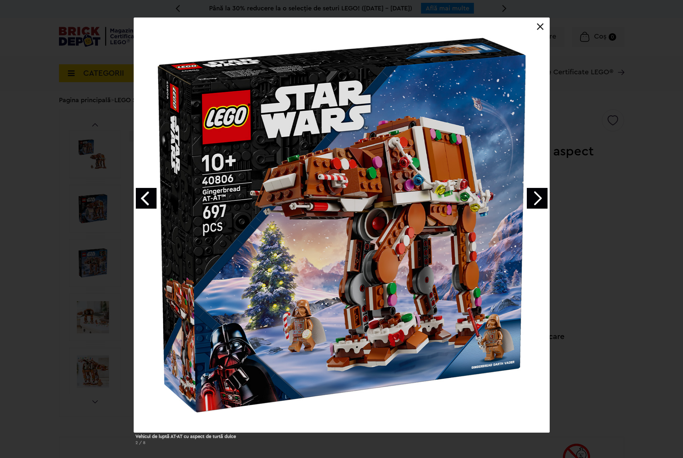
click at [528, 197] on link "Next image" at bounding box center [537, 198] width 21 height 21
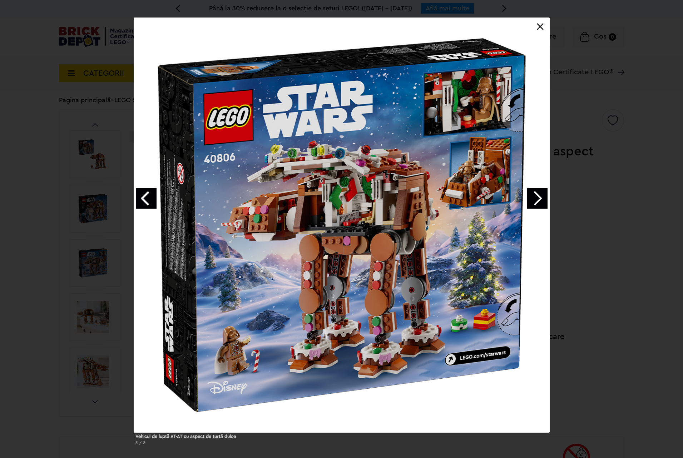
click at [528, 197] on link "Next image" at bounding box center [537, 198] width 21 height 21
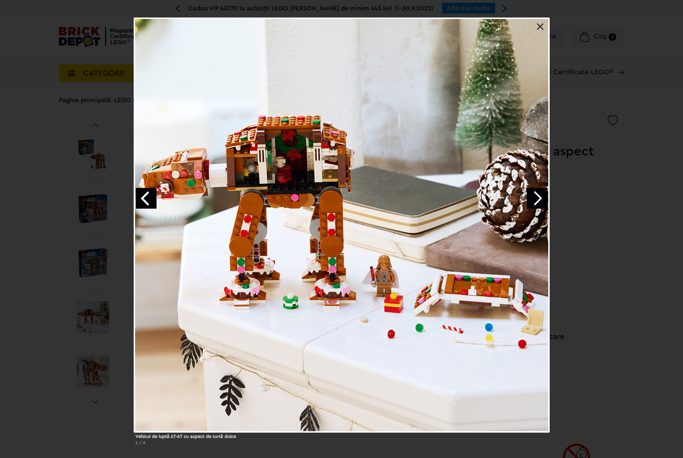
click at [528, 197] on link "Next image" at bounding box center [537, 198] width 21 height 21
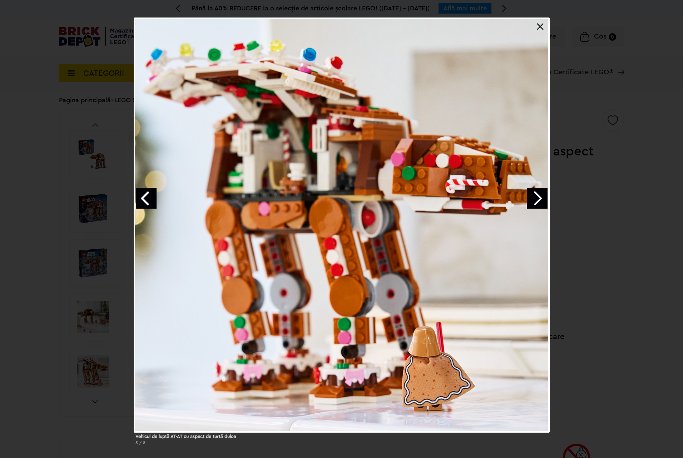
click at [534, 195] on link "Next image" at bounding box center [537, 198] width 21 height 21
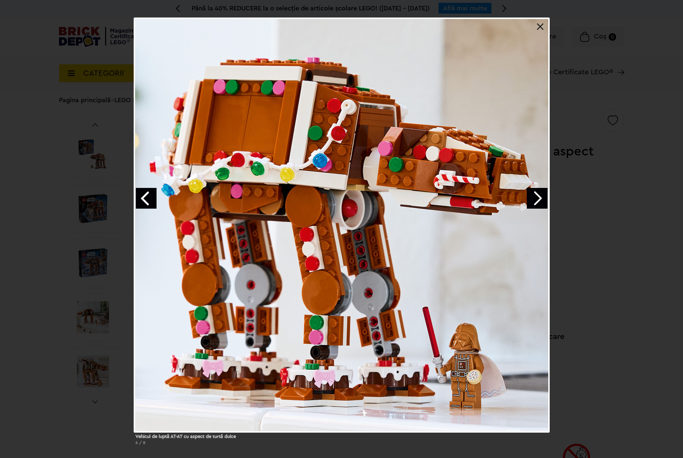
click at [533, 198] on link "Next image" at bounding box center [537, 198] width 21 height 21
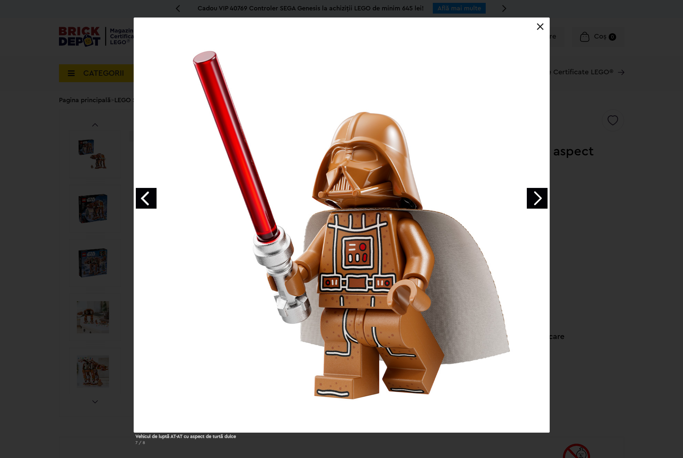
click at [526, 205] on div at bounding box center [341, 225] width 415 height 415
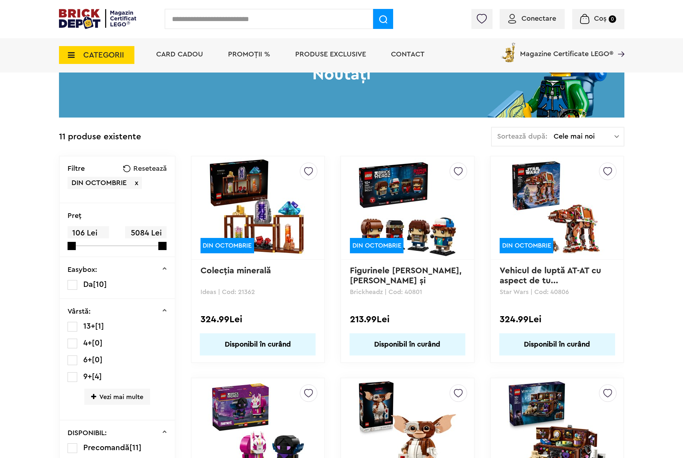
scroll to position [198, 0]
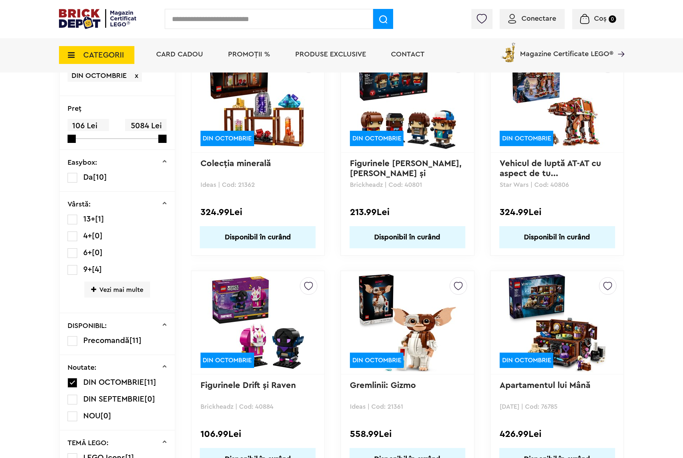
click at [428, 311] on img at bounding box center [408, 323] width 100 height 100
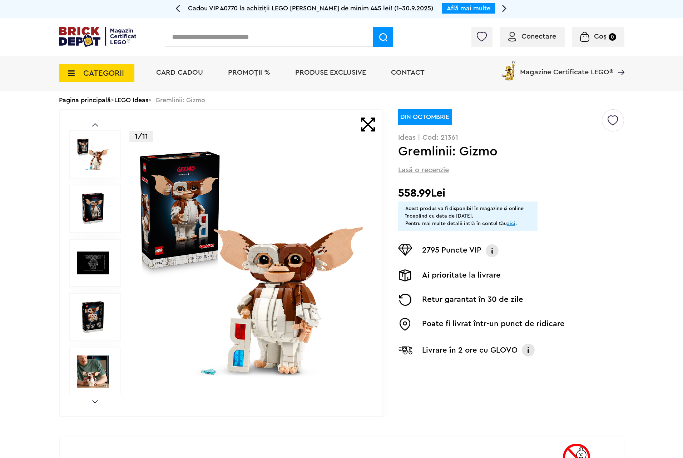
click at [261, 195] on img at bounding box center [252, 263] width 230 height 230
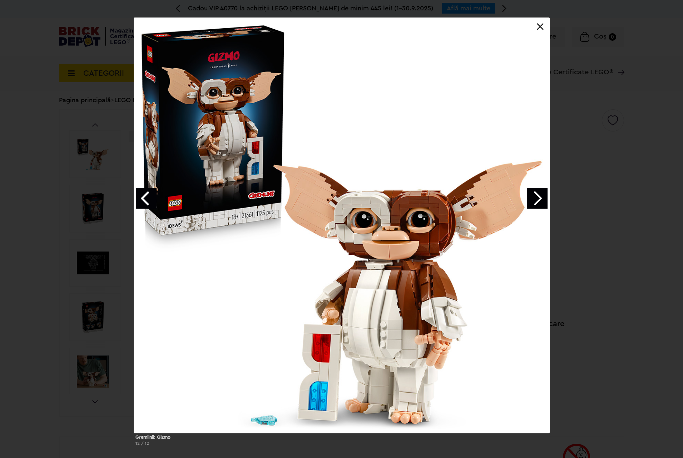
click at [533, 201] on link "Next image" at bounding box center [537, 198] width 21 height 21
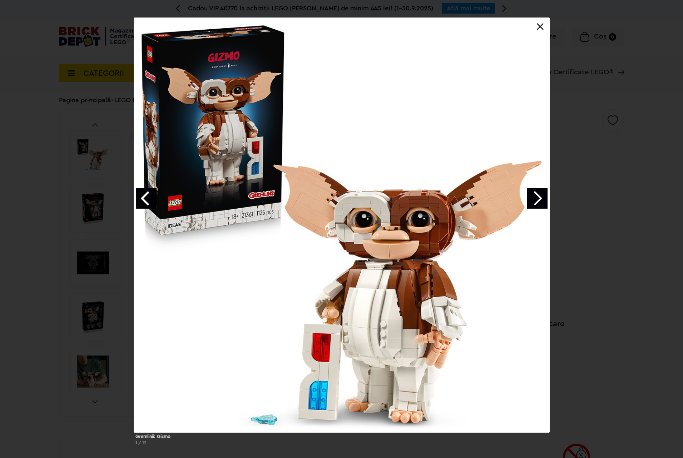
click at [533, 201] on link "Next image" at bounding box center [537, 198] width 21 height 21
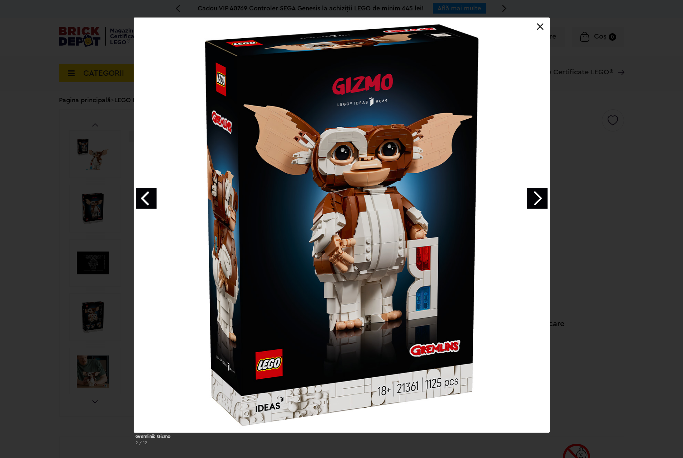
click at [533, 201] on link "Next image" at bounding box center [537, 198] width 21 height 21
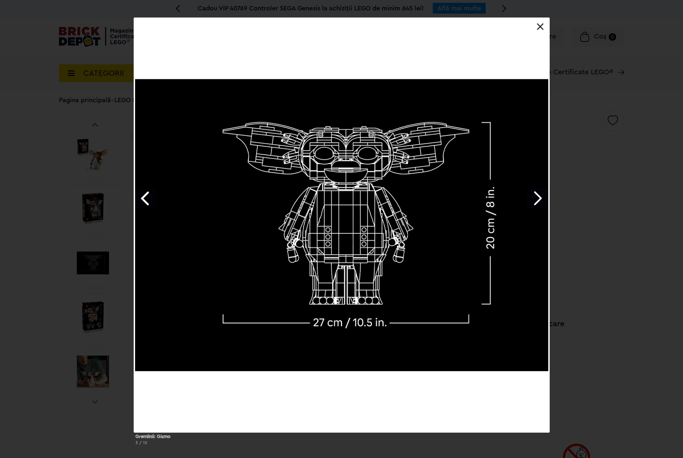
click at [611, 197] on div "Gremlinii: Gizmo 3 / 12" at bounding box center [341, 234] width 683 height 433
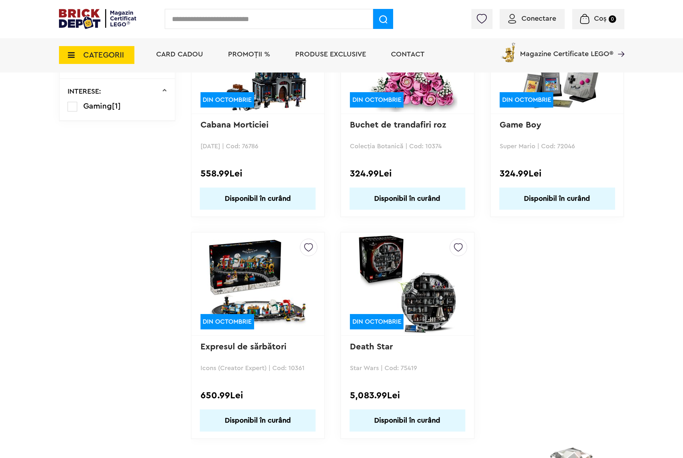
scroll to position [735, 0]
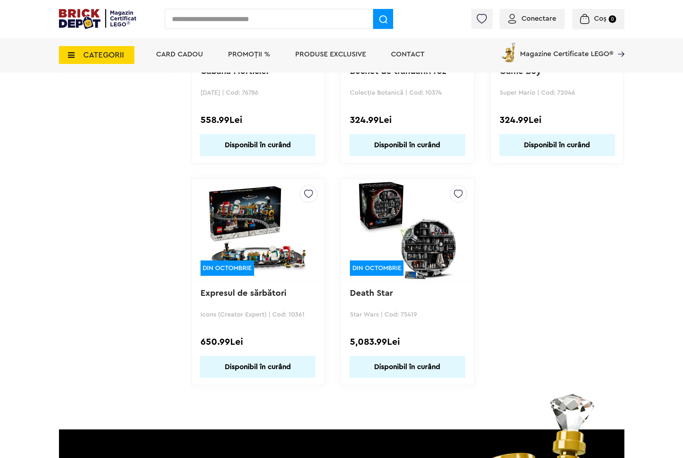
click at [242, 246] on img at bounding box center [258, 231] width 100 height 100
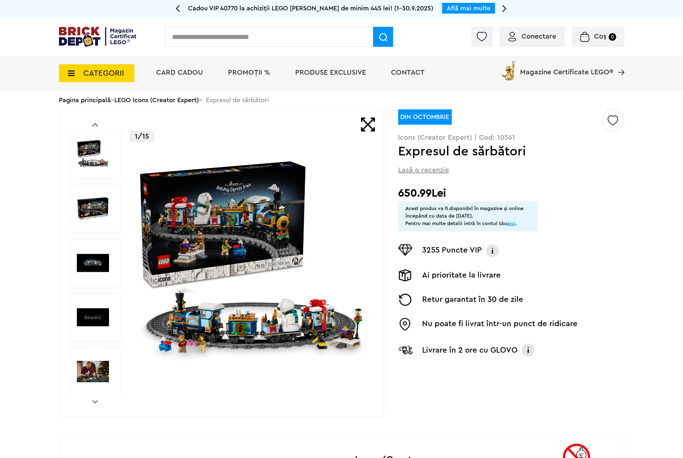
click at [243, 238] on img at bounding box center [252, 263] width 230 height 230
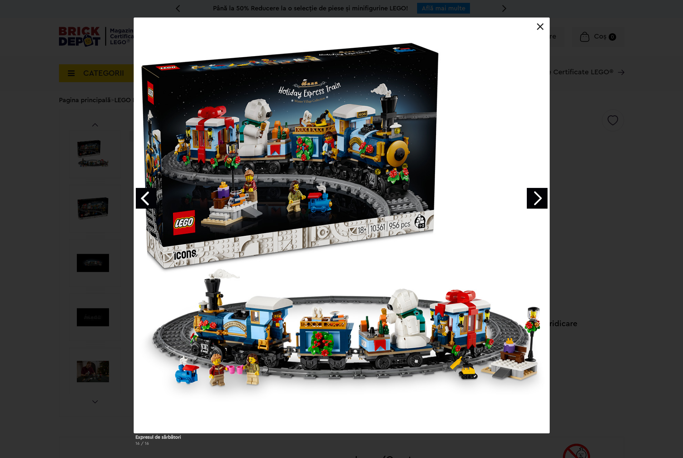
click at [541, 192] on link "Next image" at bounding box center [537, 198] width 21 height 21
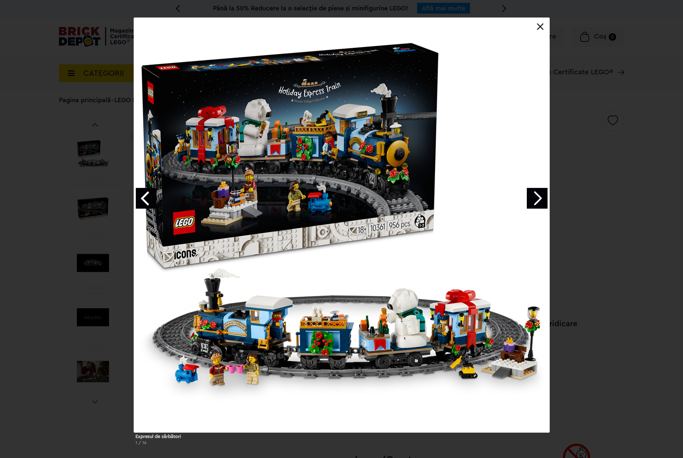
click at [541, 192] on link "Next image" at bounding box center [537, 198] width 21 height 21
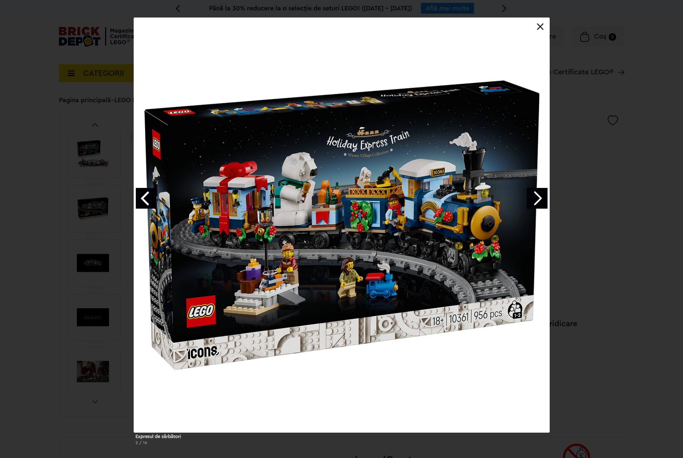
click at [541, 192] on link "Next image" at bounding box center [537, 198] width 21 height 21
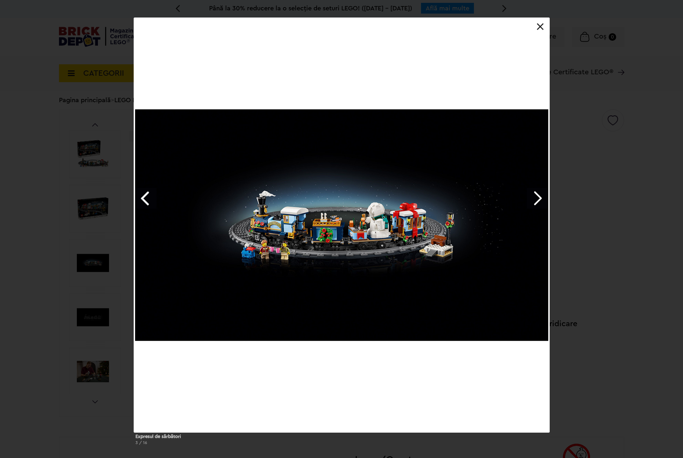
click at [541, 192] on link "Next image" at bounding box center [537, 198] width 21 height 21
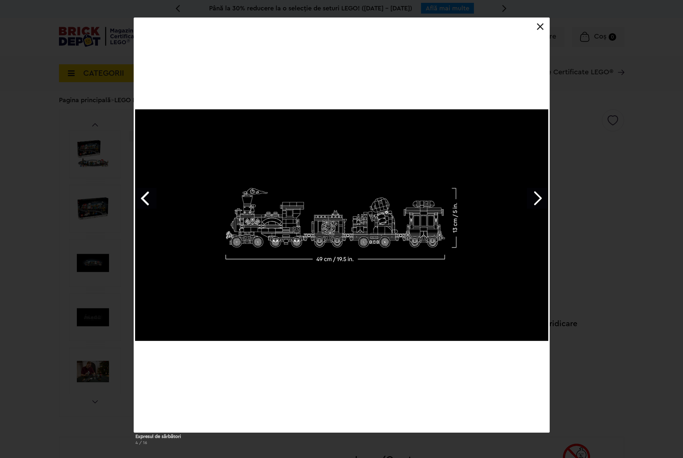
click at [541, 192] on link "Next image" at bounding box center [537, 198] width 21 height 21
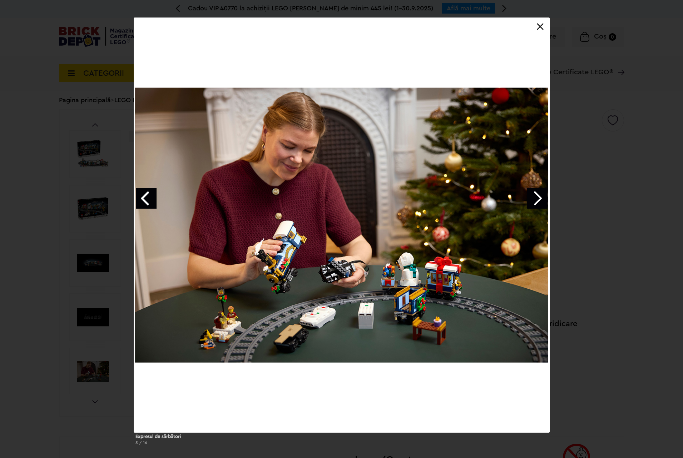
click at [541, 192] on link "Next image" at bounding box center [537, 198] width 21 height 21
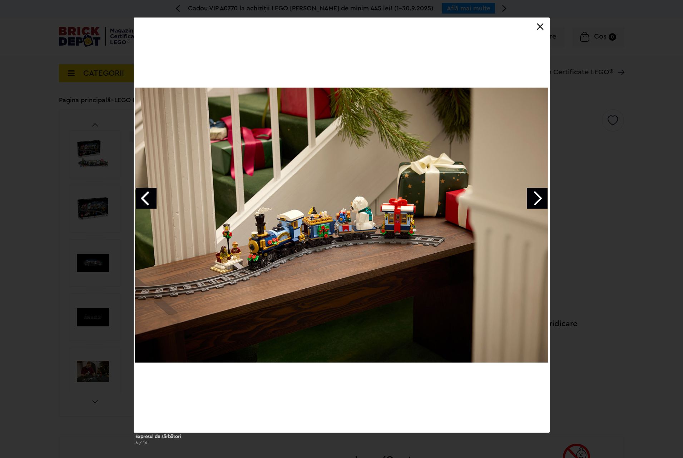
click at [137, 186] on div at bounding box center [341, 225] width 415 height 415
click at [139, 195] on link "Previous image" at bounding box center [146, 198] width 21 height 21
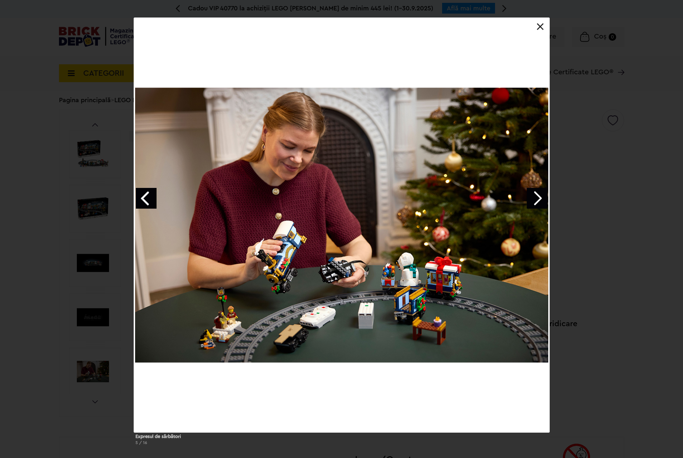
click at [26, 178] on div "Expresul de sărbători 5 / 16" at bounding box center [341, 234] width 683 height 433
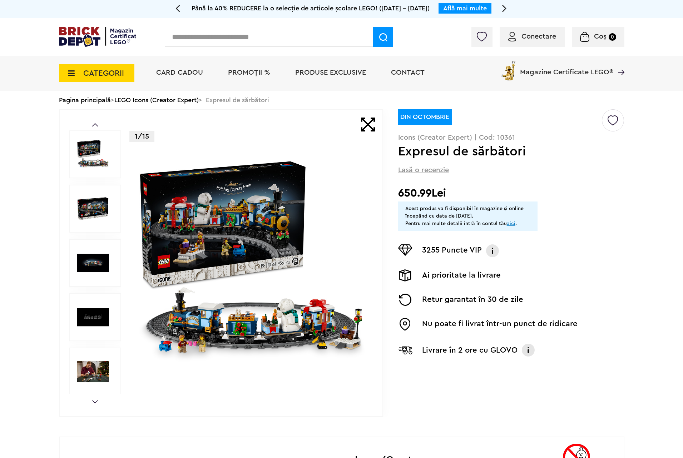
click at [233, 222] on img at bounding box center [252, 263] width 230 height 230
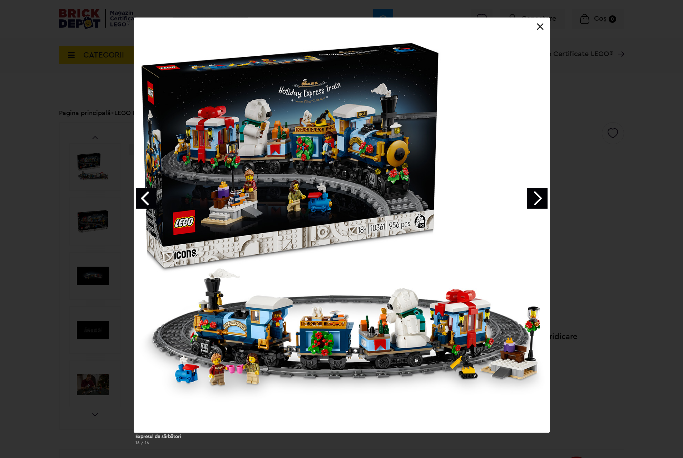
scroll to position [401, 0]
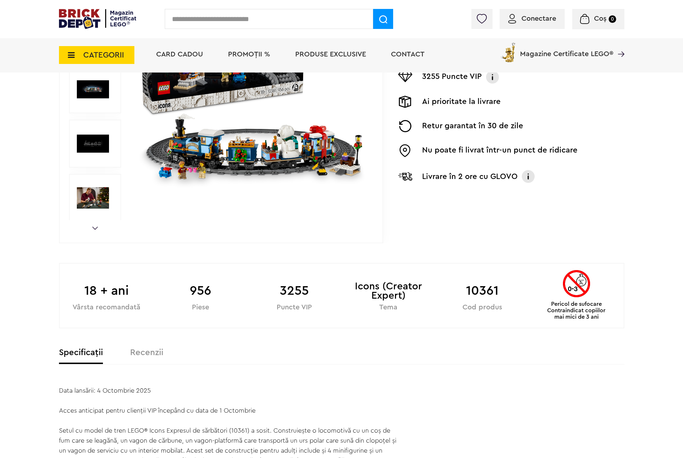
scroll to position [0, 0]
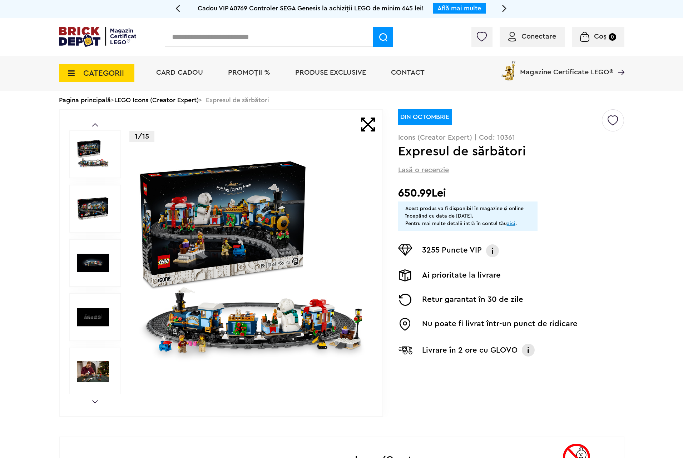
click at [333, 263] on img at bounding box center [252, 263] width 230 height 230
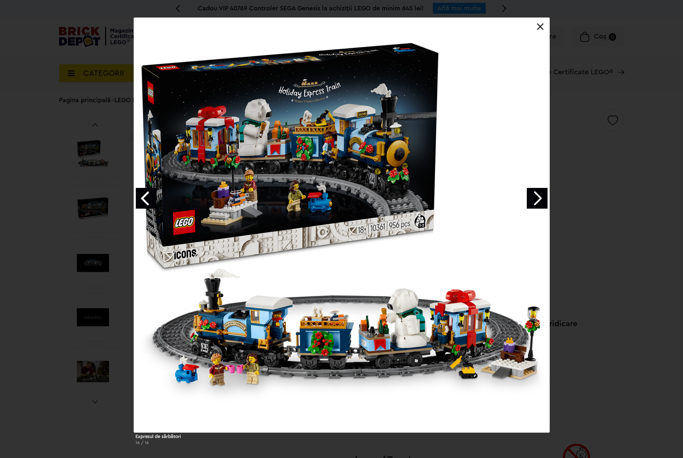
click at [523, 200] on div at bounding box center [341, 225] width 415 height 415
click at [532, 198] on link "Next image" at bounding box center [537, 198] width 21 height 21
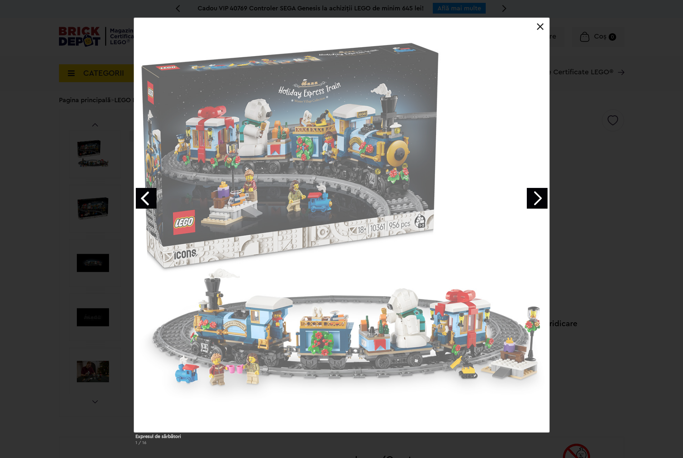
click at [532, 198] on link "Next image" at bounding box center [537, 198] width 21 height 21
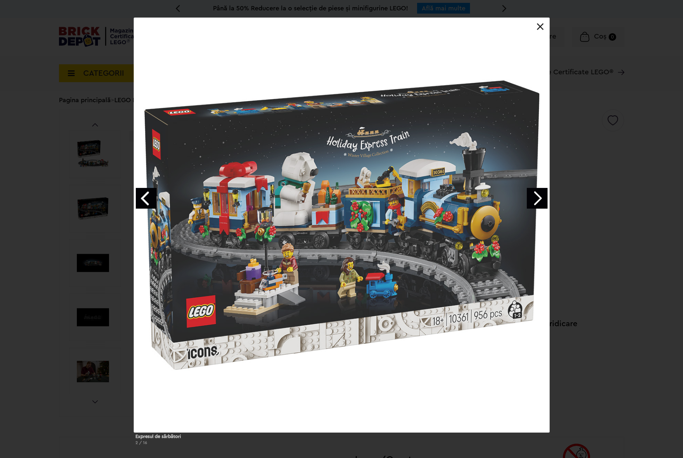
click at [532, 198] on link "Next image" at bounding box center [537, 198] width 21 height 21
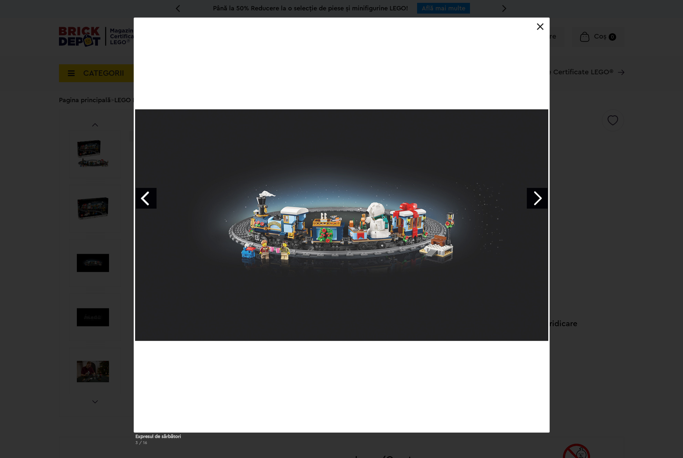
click at [532, 198] on link "Next image" at bounding box center [537, 198] width 21 height 21
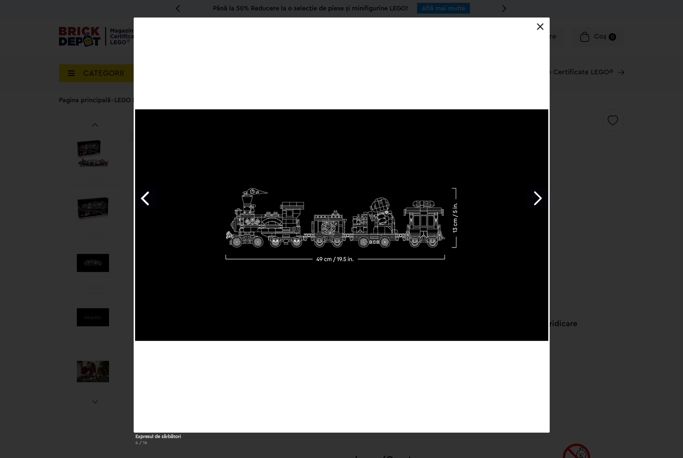
click at [525, 189] on div at bounding box center [341, 225] width 415 height 415
click at [534, 193] on link "Next image" at bounding box center [537, 198] width 21 height 21
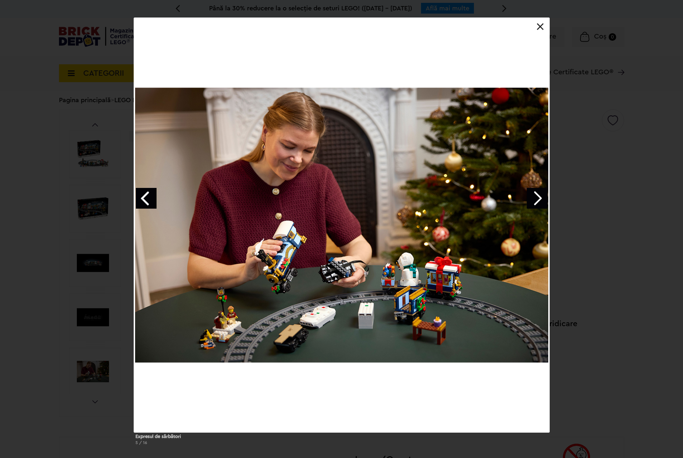
click at [530, 195] on link "Next image" at bounding box center [537, 198] width 21 height 21
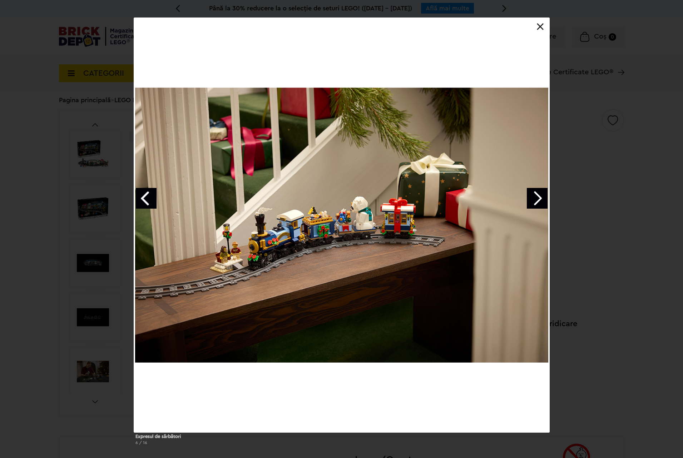
click at [530, 195] on link "Next image" at bounding box center [537, 198] width 21 height 21
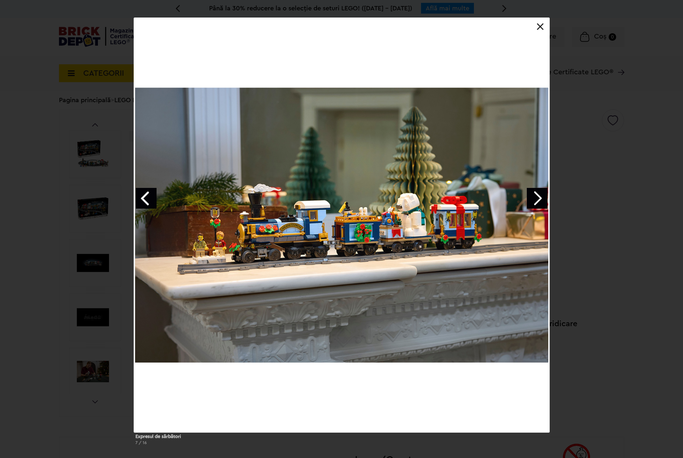
click at [577, 194] on div "Expresul de sărbători 7 / 16" at bounding box center [341, 234] width 683 height 433
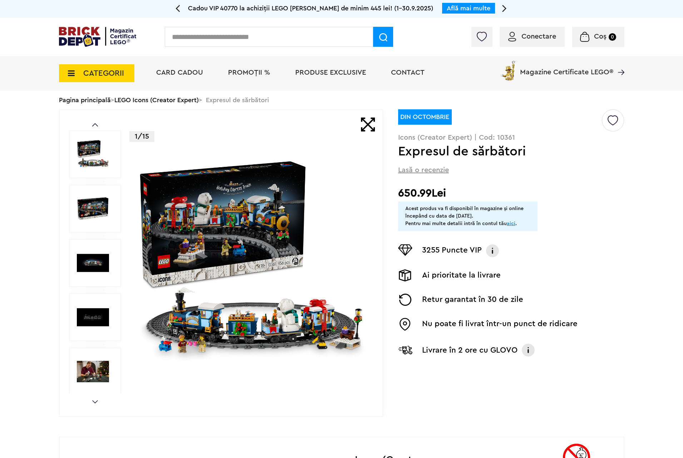
click at [225, 206] on img at bounding box center [252, 263] width 230 height 230
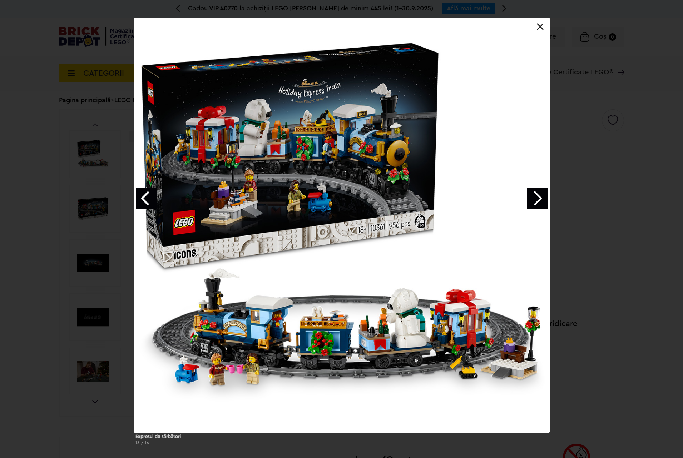
click at [665, 239] on div "Expresul de sărbători 16 / 16" at bounding box center [341, 234] width 683 height 433
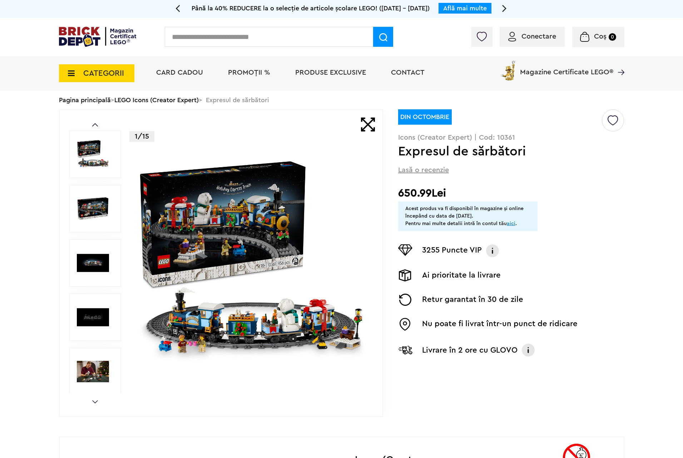
click at [89, 397] on div "Prev Next 1/15" at bounding box center [221, 263] width 324 height 308
click at [89, 399] on div "Prev Next 1/15" at bounding box center [221, 263] width 324 height 308
click at [92, 400] on link "Next" at bounding box center [95, 401] width 6 height 3
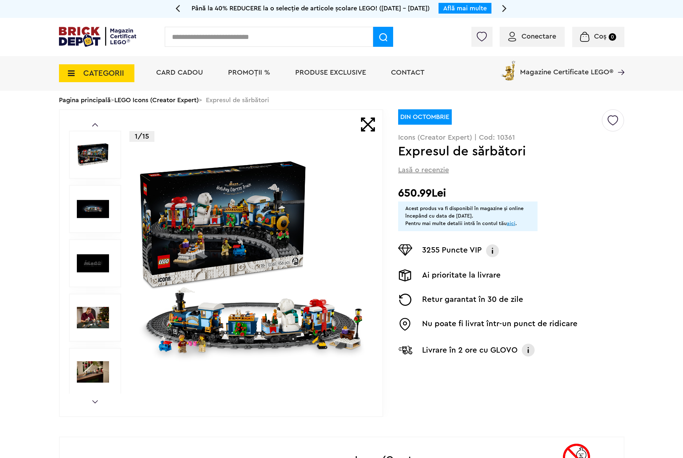
click at [92, 400] on link "Next" at bounding box center [95, 401] width 6 height 3
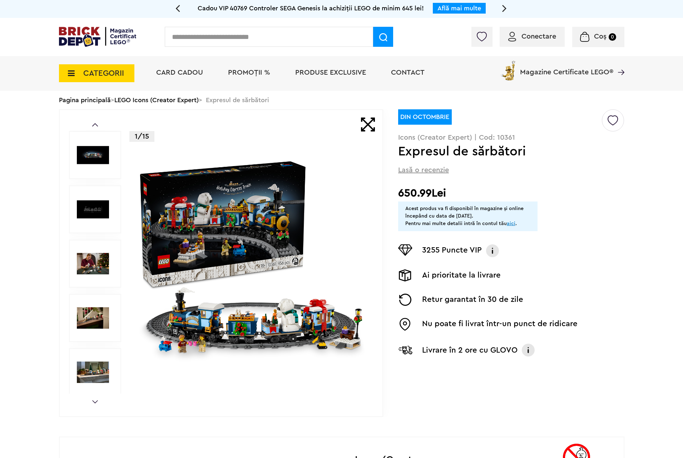
click at [92, 400] on link "Next" at bounding box center [95, 401] width 6 height 3
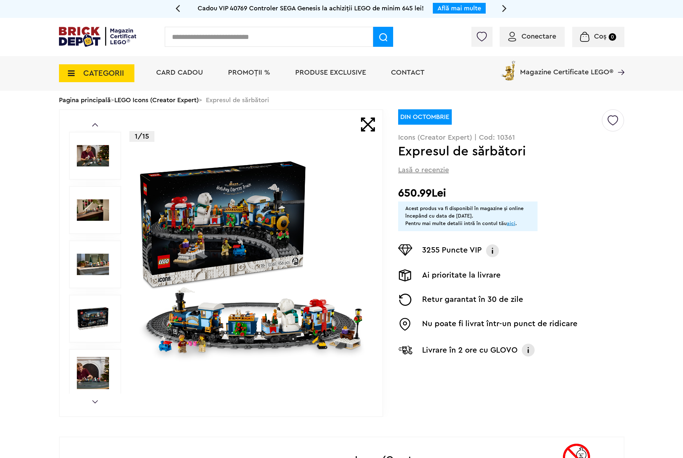
click at [90, 320] on img at bounding box center [93, 319] width 32 height 32
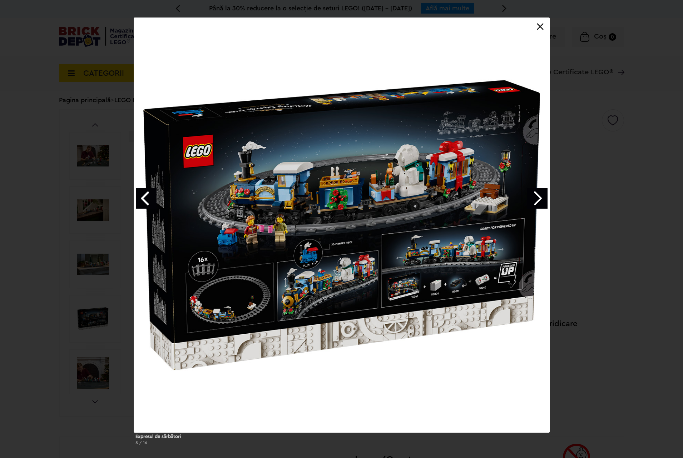
click at [37, 228] on div "Expresul de sărbători 8 / 16" at bounding box center [341, 234] width 683 height 433
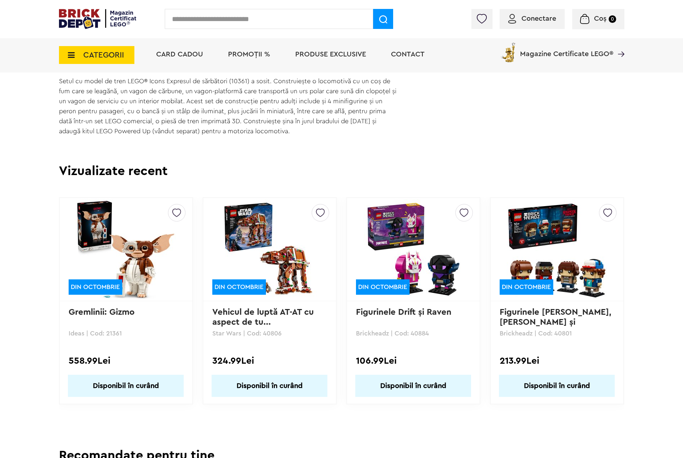
scroll to position [483, 0]
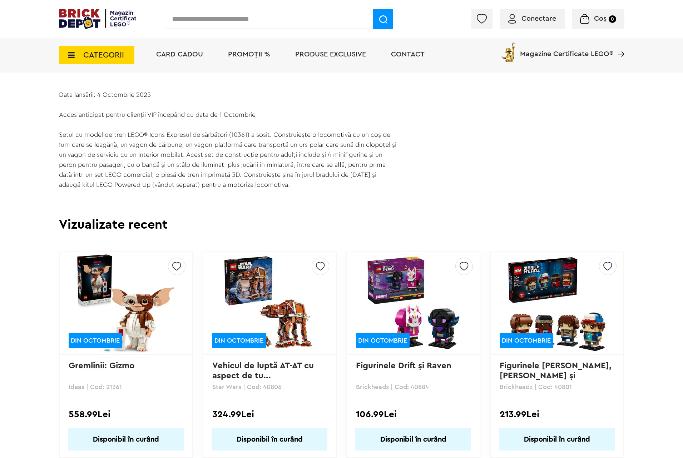
click at [397, 265] on img at bounding box center [413, 303] width 100 height 100
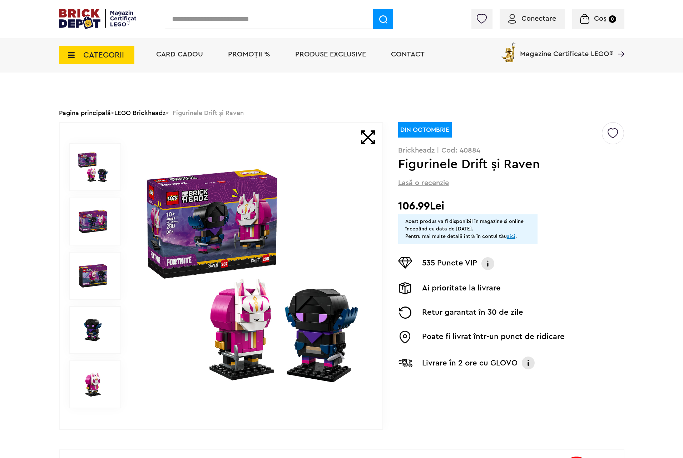
scroll to position [54, 0]
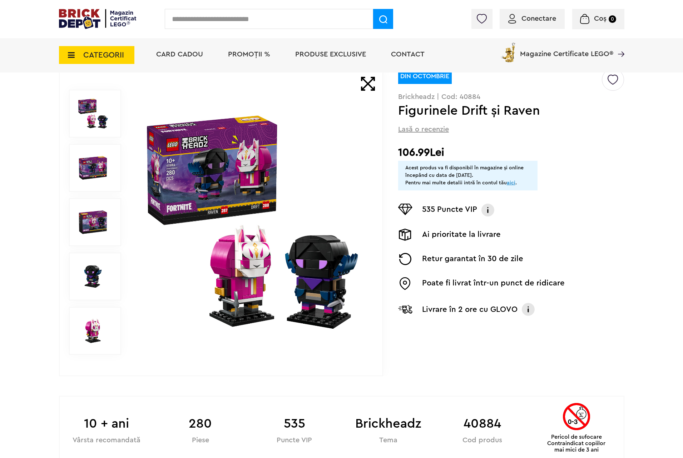
click at [282, 306] on img at bounding box center [252, 222] width 230 height 230
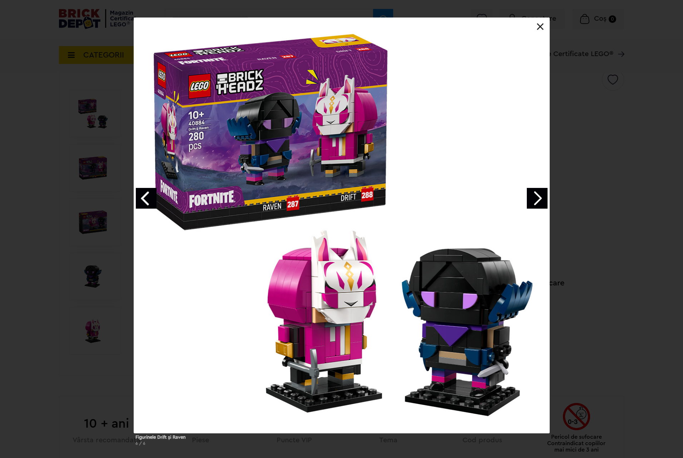
click at [0, 230] on div "Figurinele Drift și Raven 6 / 6" at bounding box center [341, 235] width 683 height 434
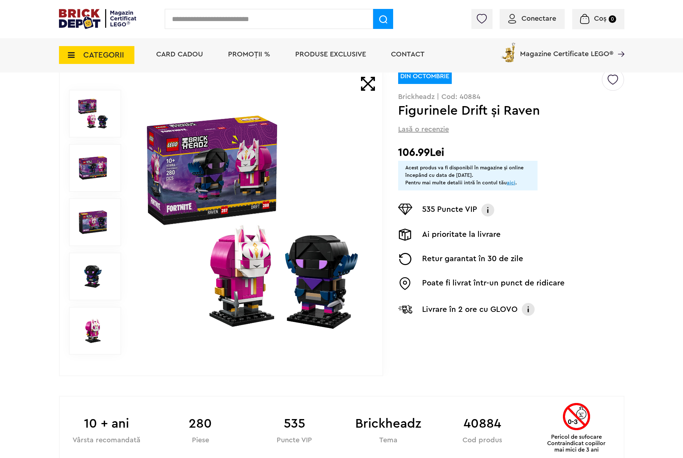
scroll to position [0, 0]
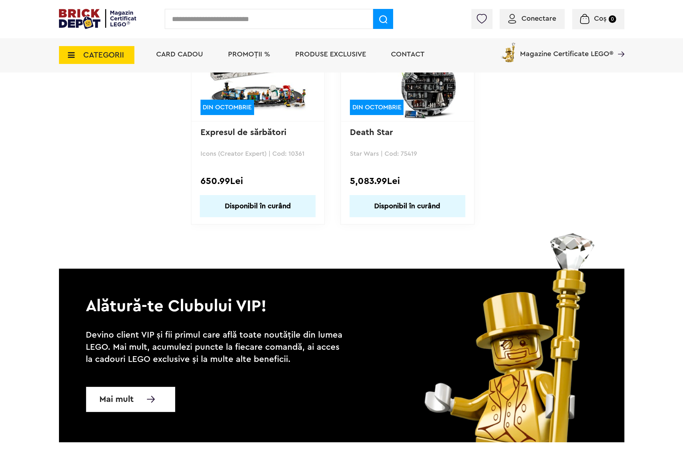
scroll to position [681, 0]
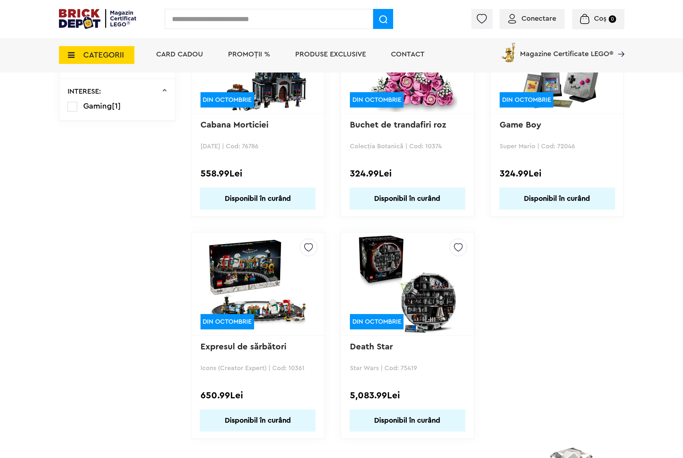
click at [395, 275] on img at bounding box center [408, 284] width 100 height 100
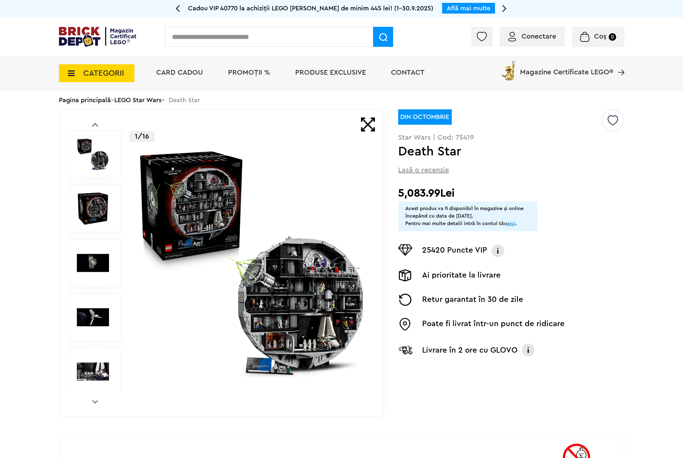
click at [251, 242] on img at bounding box center [252, 263] width 230 height 230
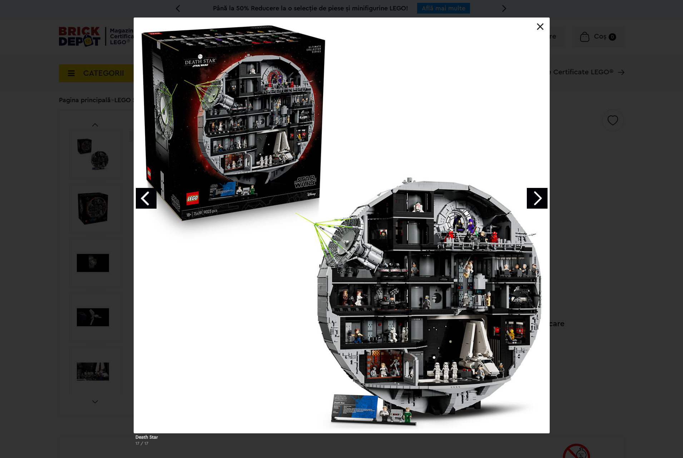
click at [544, 191] on link "Next image" at bounding box center [537, 198] width 21 height 21
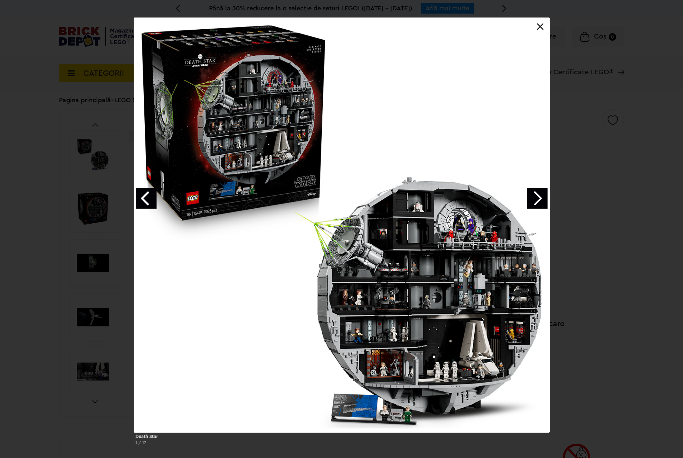
click at [544, 191] on link "Next image" at bounding box center [537, 198] width 21 height 21
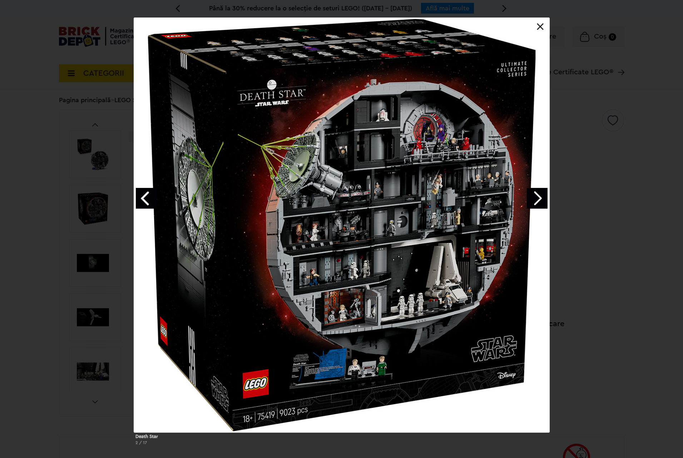
click at [541, 192] on link "Next image" at bounding box center [537, 198] width 21 height 21
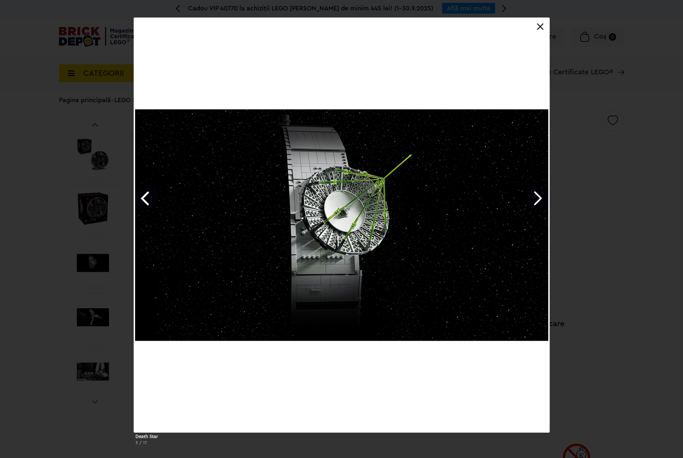
click at [541, 192] on link "Next image" at bounding box center [537, 198] width 21 height 21
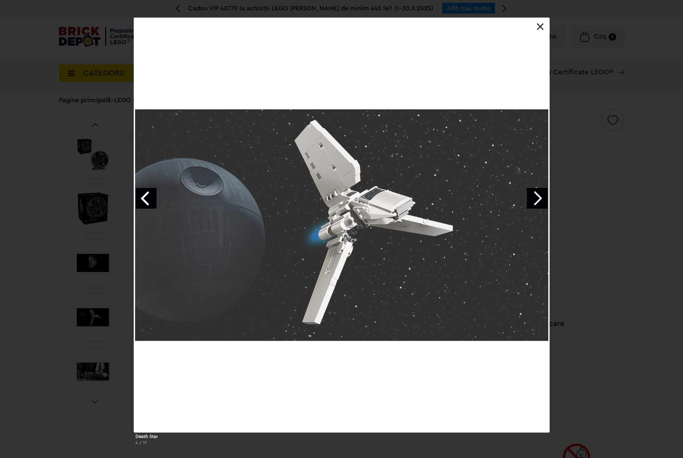
click at [541, 192] on link "Next image" at bounding box center [537, 198] width 21 height 21
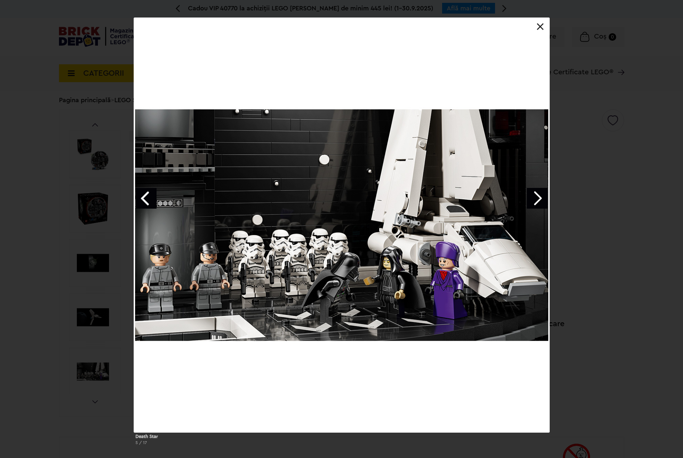
click at [541, 192] on link "Next image" at bounding box center [537, 198] width 21 height 21
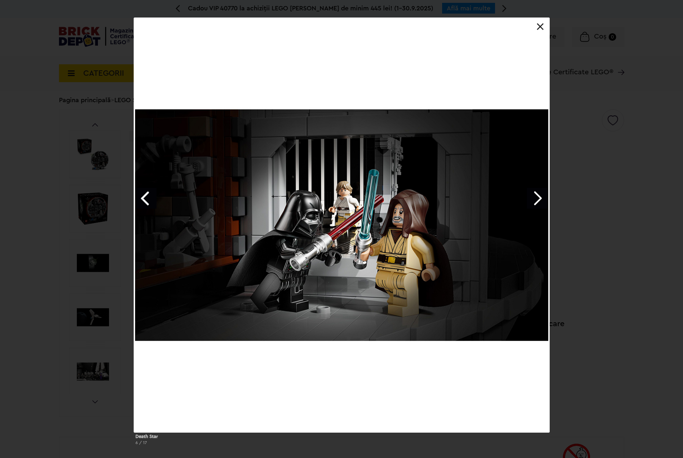
click at [543, 197] on link "Next image" at bounding box center [537, 198] width 21 height 21
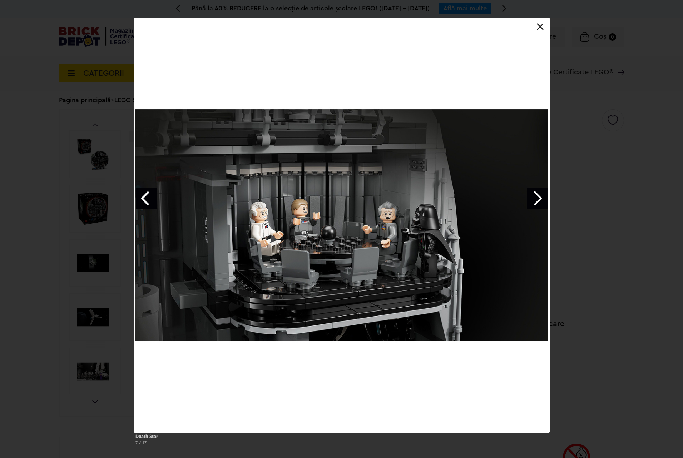
click at [543, 197] on link "Next image" at bounding box center [537, 198] width 21 height 21
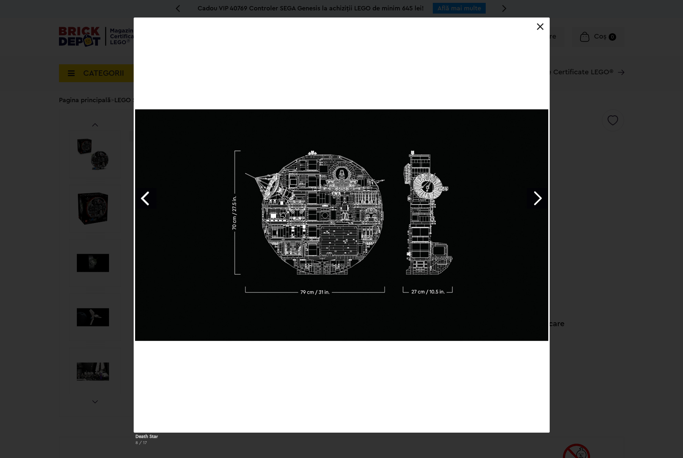
click at [542, 197] on link "Next image" at bounding box center [537, 198] width 21 height 21
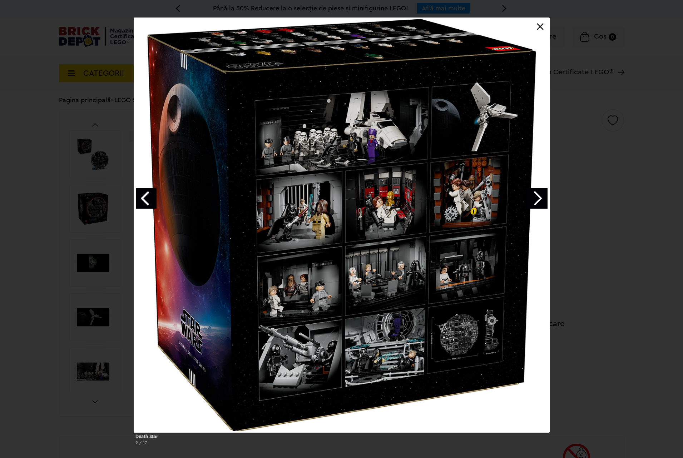
click at [542, 197] on link "Next image" at bounding box center [537, 198] width 21 height 21
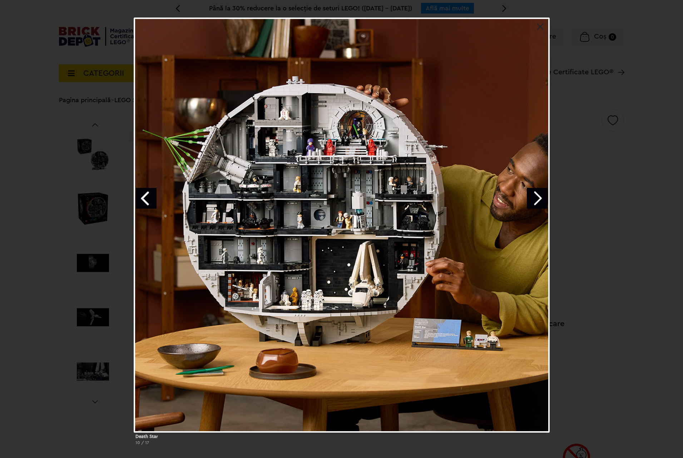
click at [529, 193] on link "Next image" at bounding box center [537, 198] width 21 height 21
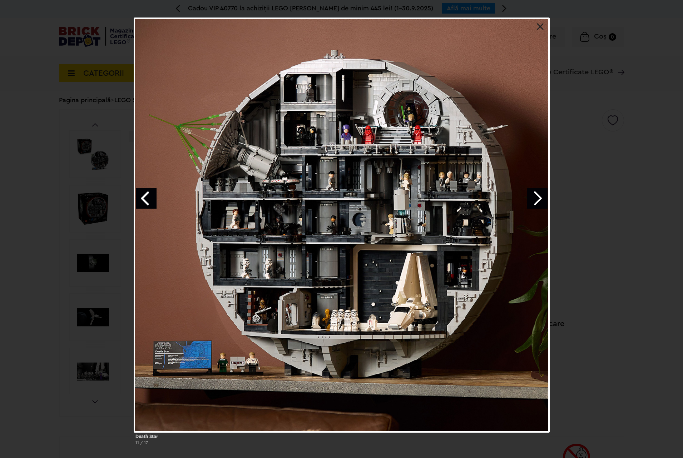
click at [544, 193] on link "Next image" at bounding box center [537, 198] width 21 height 21
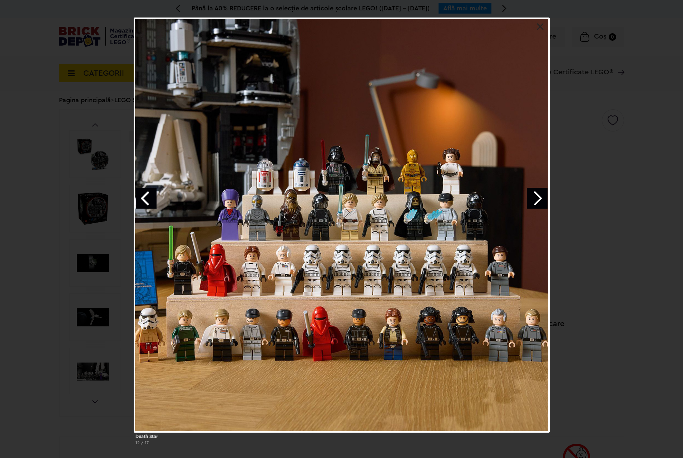
click at [536, 199] on link "Next image" at bounding box center [537, 198] width 21 height 21
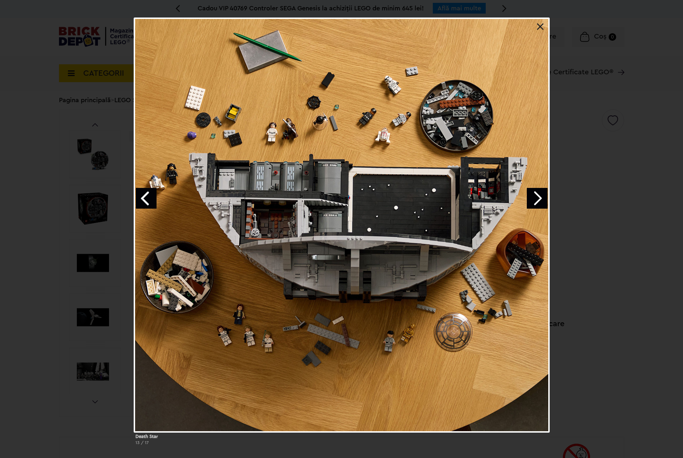
click at [536, 199] on link "Next image" at bounding box center [537, 198] width 21 height 21
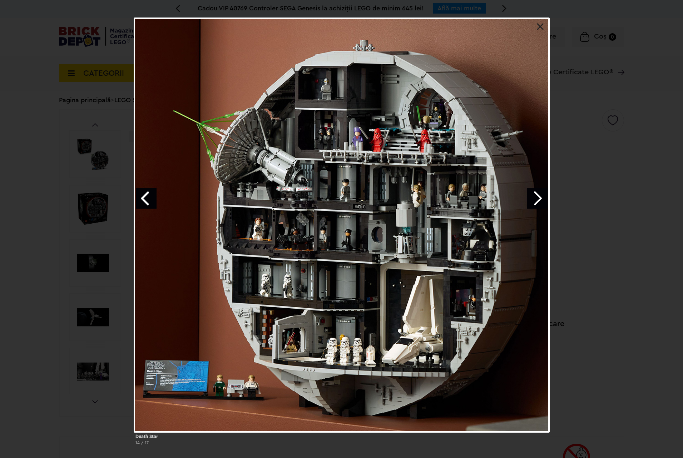
click at [536, 199] on link "Next image" at bounding box center [537, 198] width 21 height 21
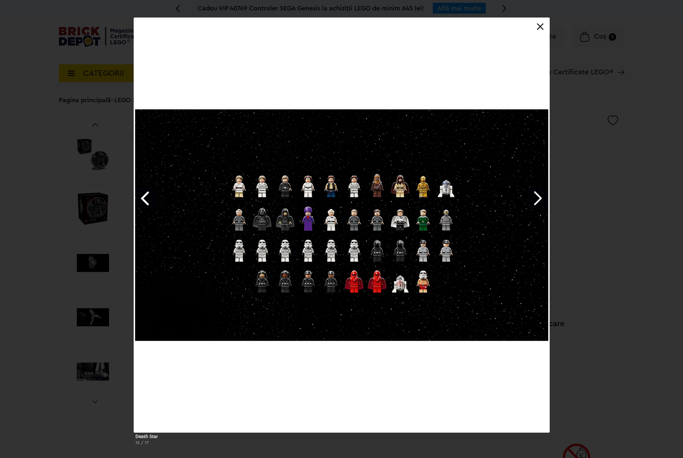
click at [536, 199] on link "Next image" at bounding box center [537, 198] width 21 height 21
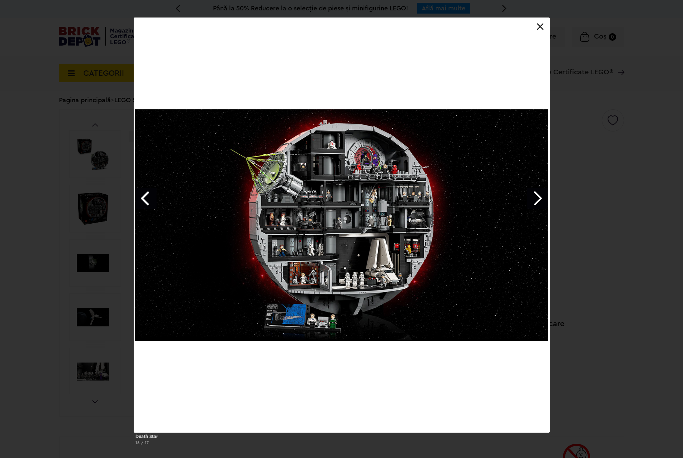
click at [536, 199] on link "Next image" at bounding box center [537, 198] width 21 height 21
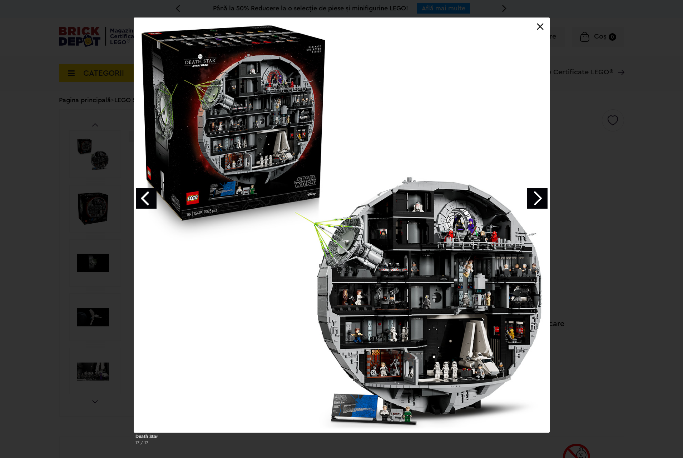
click at [574, 188] on div "Death Star 17 / 17" at bounding box center [341, 234] width 683 height 433
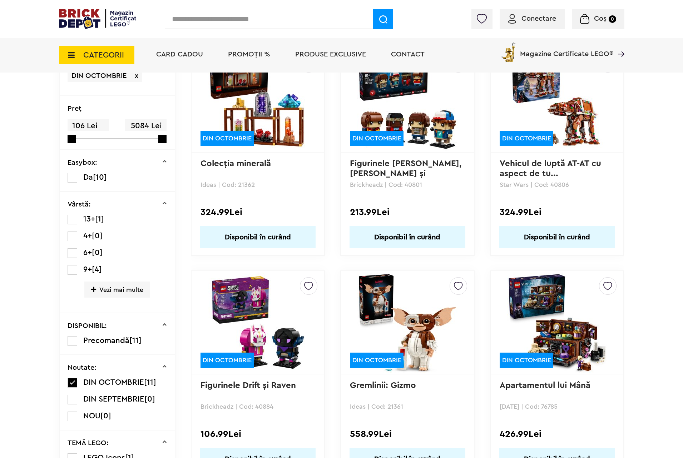
scroll to position [38, 0]
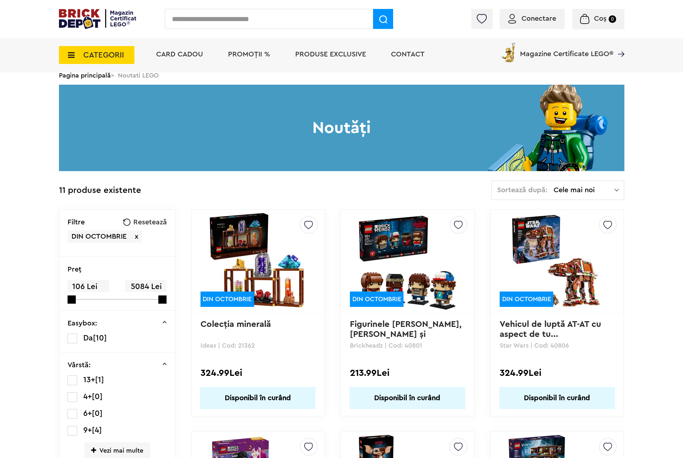
click at [274, 246] on img at bounding box center [258, 262] width 100 height 100
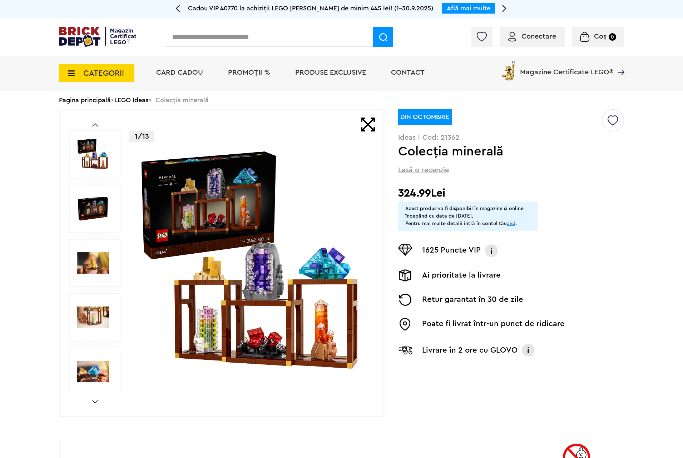
click at [311, 237] on img at bounding box center [252, 263] width 230 height 230
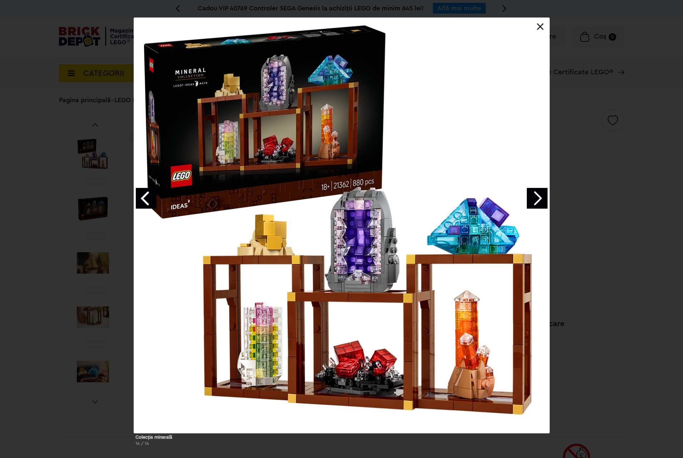
click at [539, 193] on link "Next image" at bounding box center [537, 198] width 21 height 21
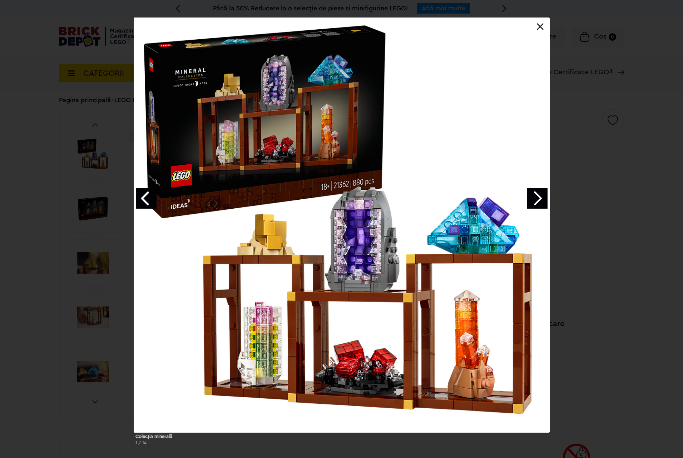
click at [539, 193] on link "Next image" at bounding box center [537, 198] width 21 height 21
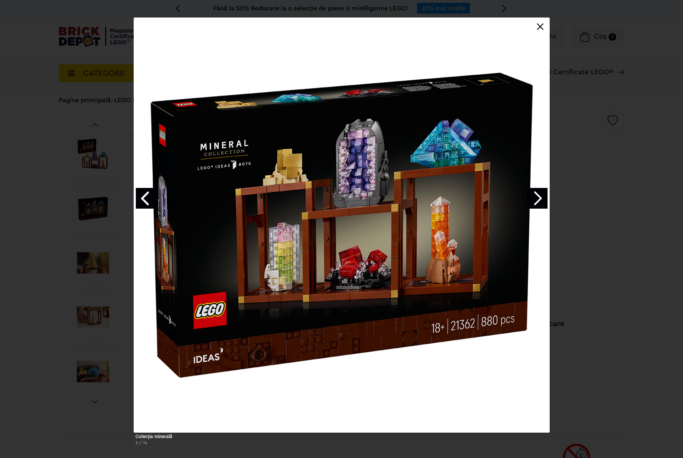
click at [621, 193] on div "Colecţia minerală 2 / 14" at bounding box center [341, 234] width 683 height 433
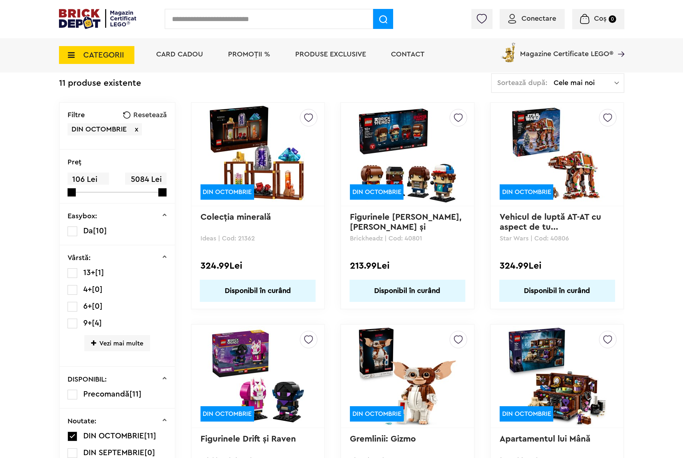
scroll to position [252, 0]
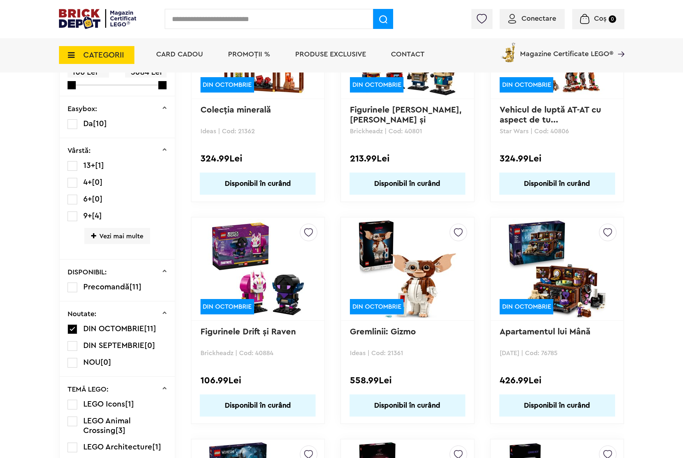
click at [264, 261] on img at bounding box center [258, 269] width 100 height 100
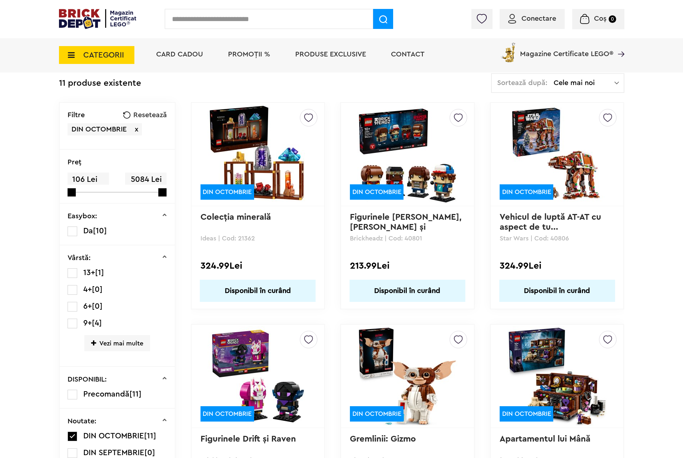
scroll to position [38, 0]
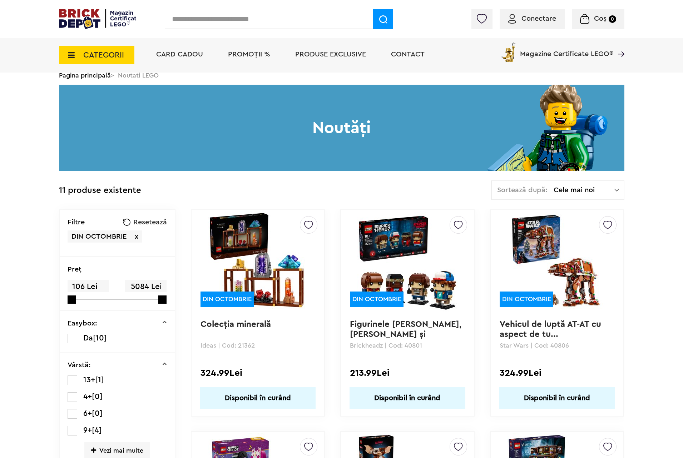
click at [388, 274] on img at bounding box center [408, 262] width 100 height 100
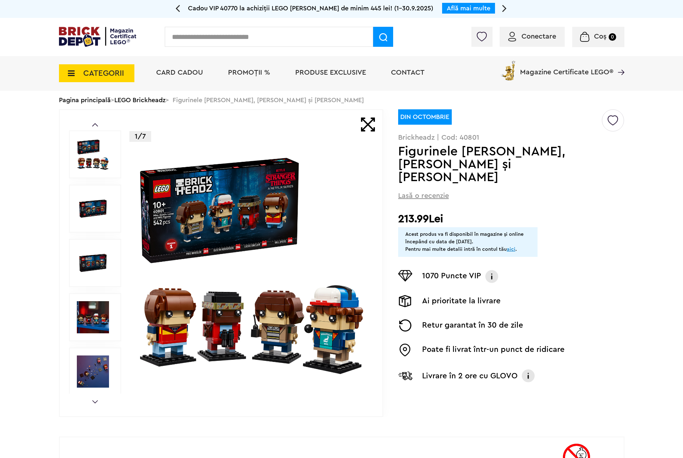
click at [255, 249] on img at bounding box center [252, 263] width 230 height 230
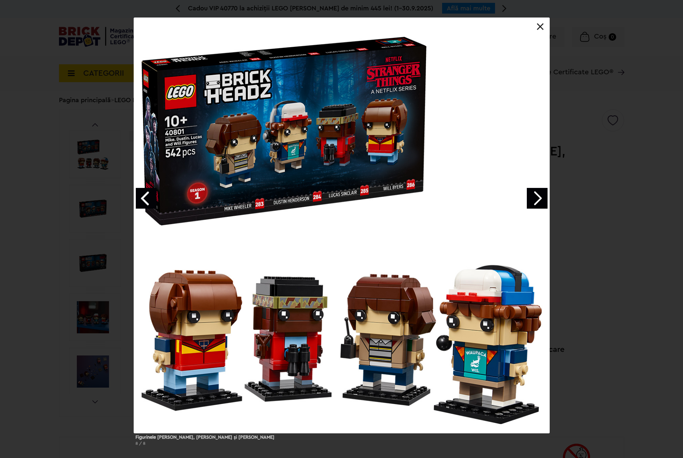
click at [533, 202] on link "Next image" at bounding box center [537, 198] width 21 height 21
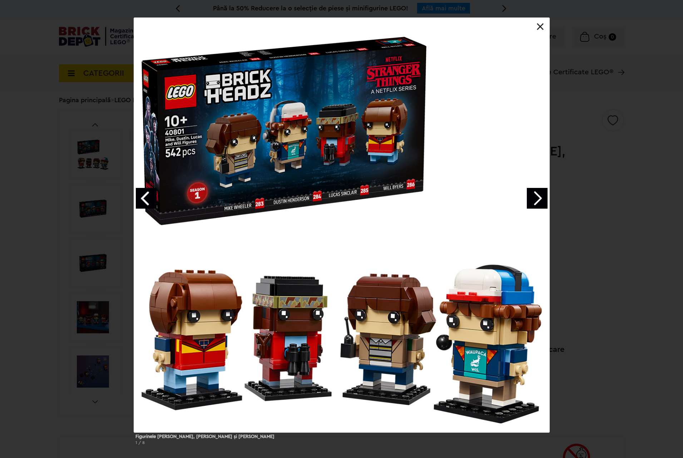
click at [533, 202] on link "Next image" at bounding box center [537, 198] width 21 height 21
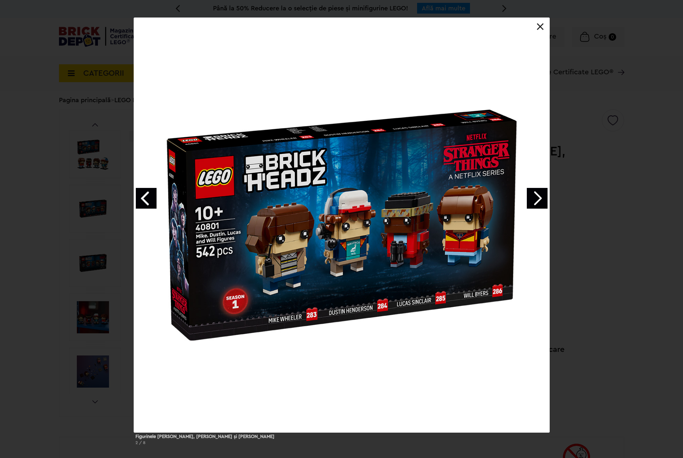
click at [533, 202] on link "Next image" at bounding box center [537, 198] width 21 height 21
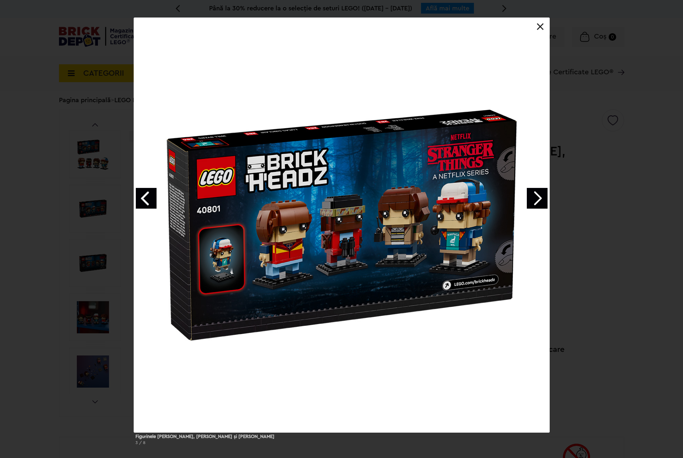
click at [533, 202] on link "Next image" at bounding box center [537, 198] width 21 height 21
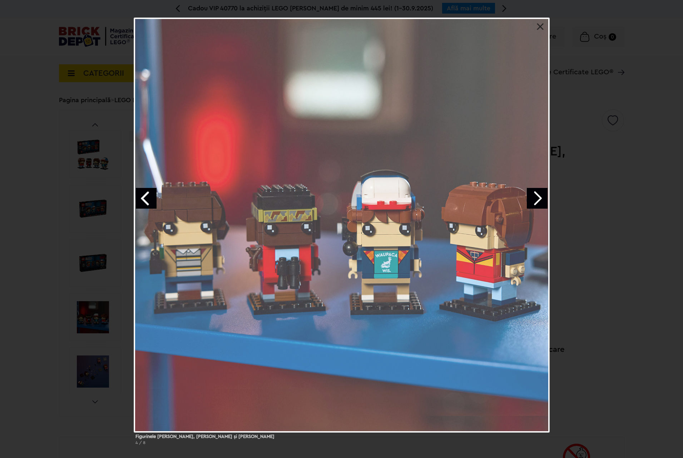
click at [573, 205] on div "Figurinele [PERSON_NAME], [PERSON_NAME] și Will 4 / 8" at bounding box center [341, 234] width 683 height 433
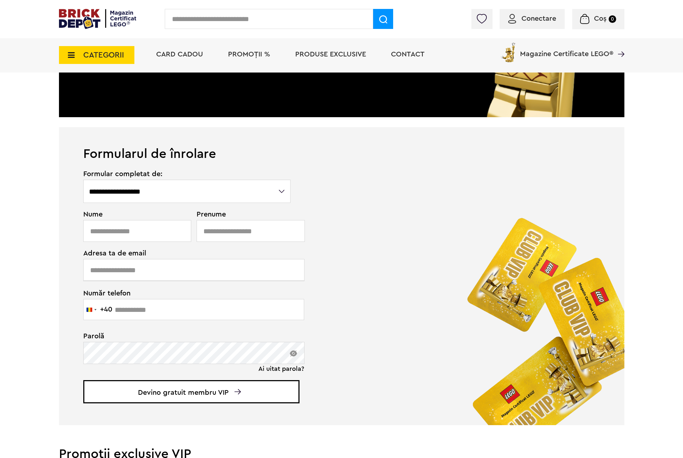
click at [143, 178] on div "**********" at bounding box center [187, 187] width 208 height 33
click at [136, 198] on select "**********" at bounding box center [187, 191] width 208 height 23
select select "**********"
click at [83, 180] on select "**********" at bounding box center [187, 191] width 208 height 23
click at [122, 238] on input "text" at bounding box center [137, 231] width 108 height 22
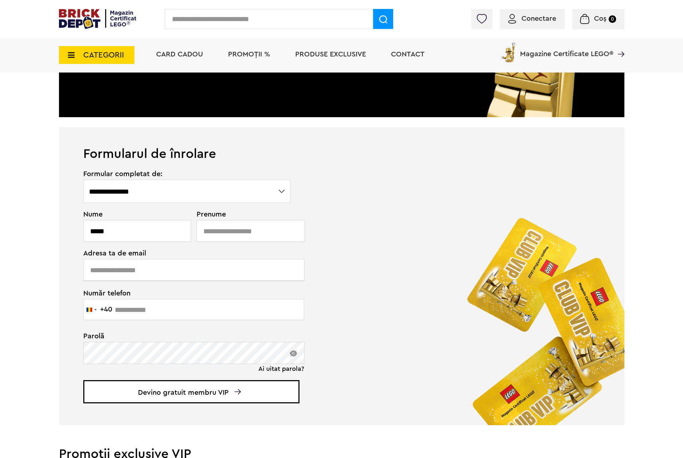
type input "*****"
type input "**********"
click at [148, 307] on input "text" at bounding box center [193, 309] width 221 height 21
drag, startPoint x: 152, startPoint y: 307, endPoint x: 79, endPoint y: 308, distance: 73.7
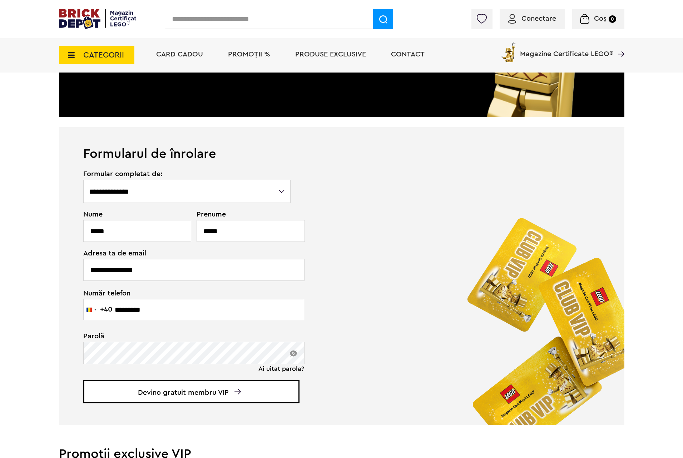
click at [79, 308] on div "**********" at bounding box center [175, 298] width 233 height 255
type input "*********"
click at [134, 396] on span "Devino gratuit membru VIP" at bounding box center [191, 391] width 216 height 23
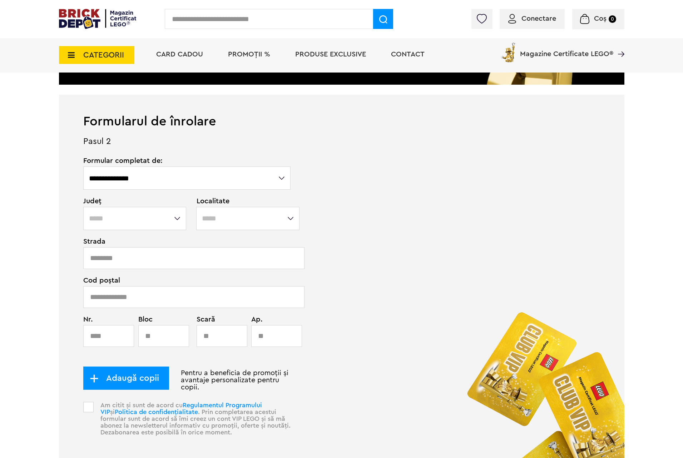
click at [132, 219] on select "**********" at bounding box center [134, 218] width 103 height 23
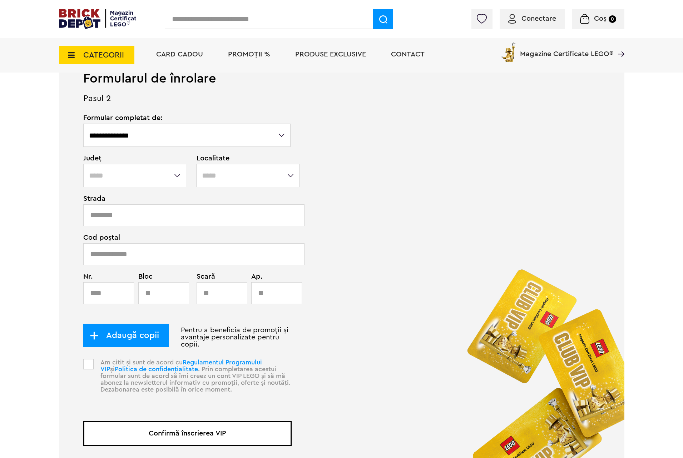
select select "**"
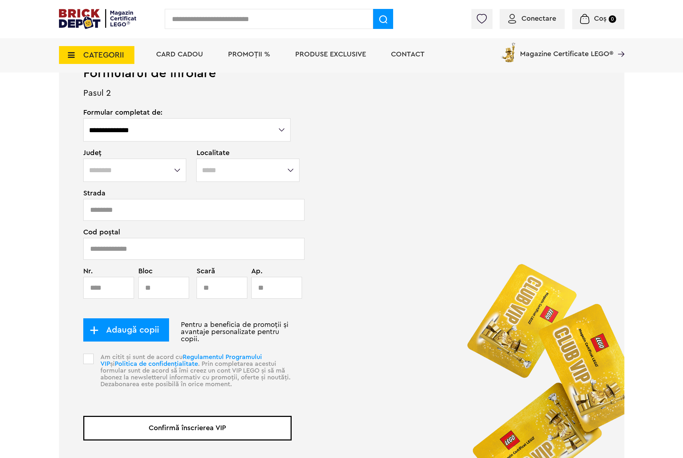
drag, startPoint x: 142, startPoint y: 179, endPoint x: 156, endPoint y: 177, distance: 14.5
click at [142, 179] on select "**********" at bounding box center [134, 170] width 103 height 23
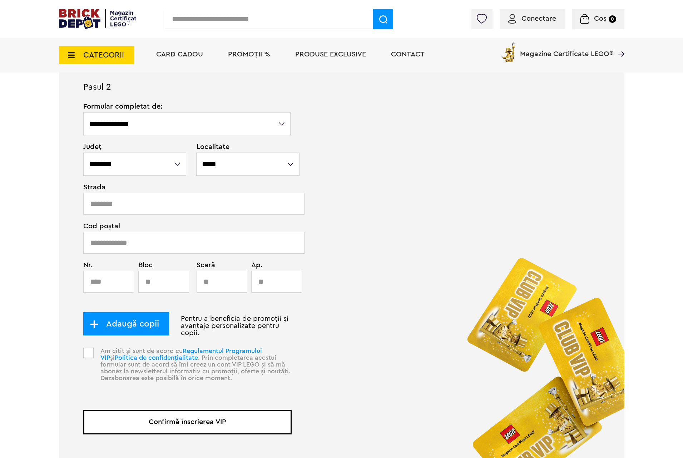
click at [199, 158] on select "**********" at bounding box center [247, 164] width 103 height 23
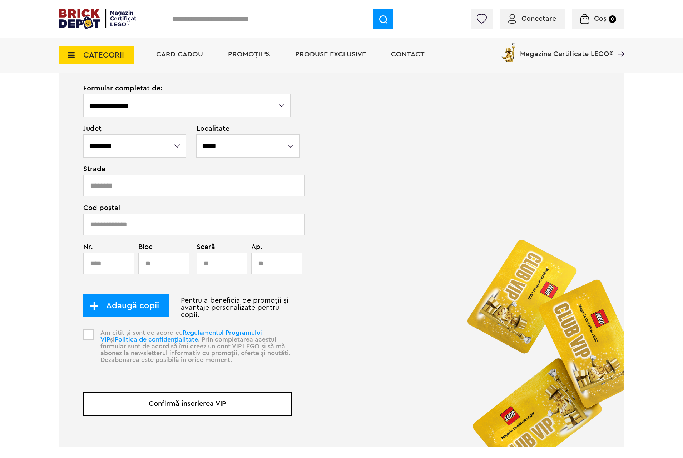
select select "*****"
drag, startPoint x: 216, startPoint y: 147, endPoint x: 214, endPoint y: 150, distance: 3.7
click at [216, 147] on select "**********" at bounding box center [247, 145] width 103 height 23
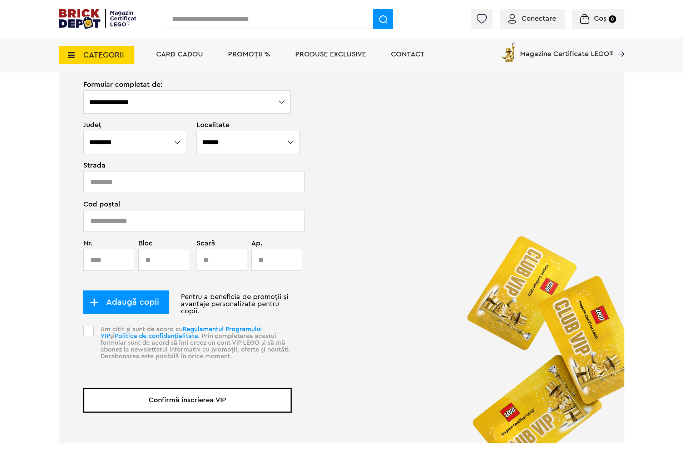
scroll to position [324, 0]
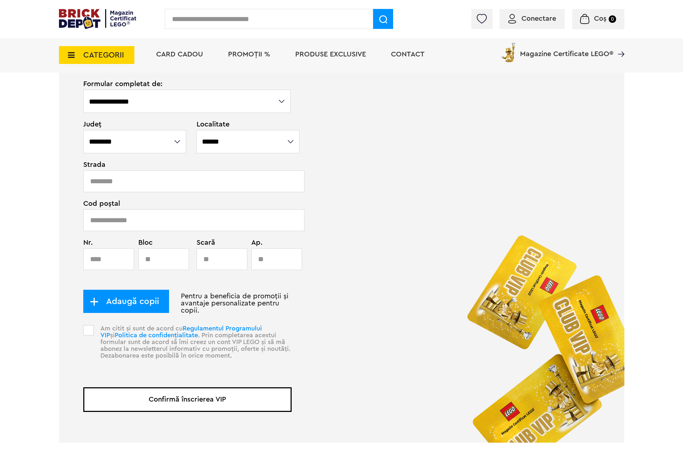
click at [193, 172] on input "text" at bounding box center [193, 182] width 221 height 22
type input "****"
type input "*"
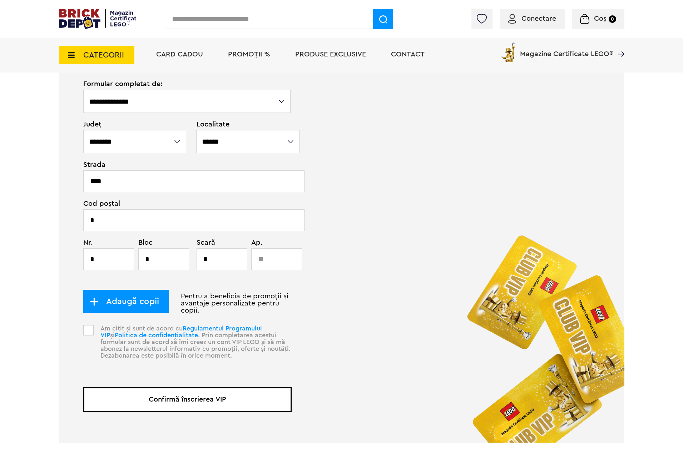
type input "*"
click at [86, 334] on span at bounding box center [88, 330] width 10 height 10
click at [112, 305] on span "Adaugă copii" at bounding box center [129, 301] width 60 height 8
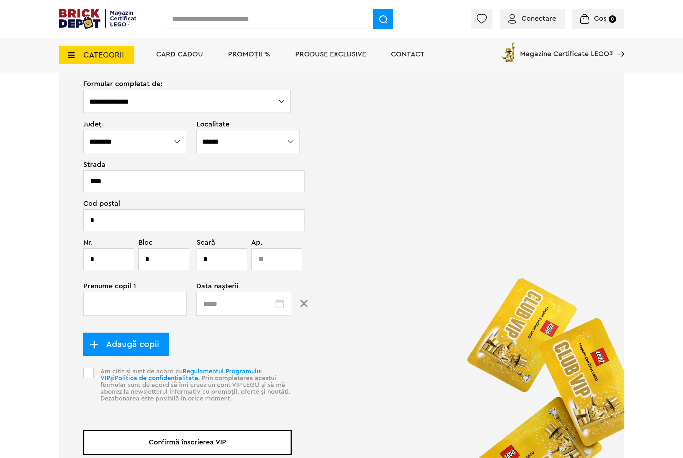
click at [113, 304] on input "text" at bounding box center [134, 304] width 103 height 24
type input "*****"
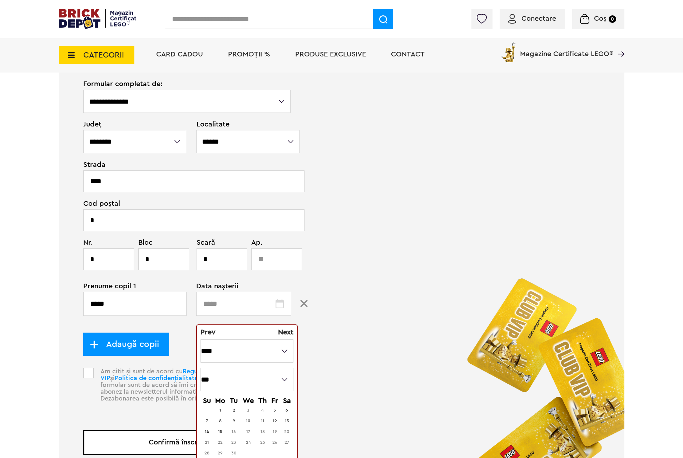
click at [226, 345] on select "**** **** **** **** **** **** **** **** **** **** **** **** **** **** **** ****…" at bounding box center [247, 351] width 93 height 23
click at [223, 374] on select "*** *** *** *** *** *** *** *** *** *** *** ***" at bounding box center [247, 379] width 93 height 23
click at [235, 373] on select "*** *** *** *** *** *** *** *** *** *** *** ***" at bounding box center [247, 379] width 93 height 23
click at [241, 448] on td "31" at bounding box center [249, 453] width 16 height 10
type input "**********"
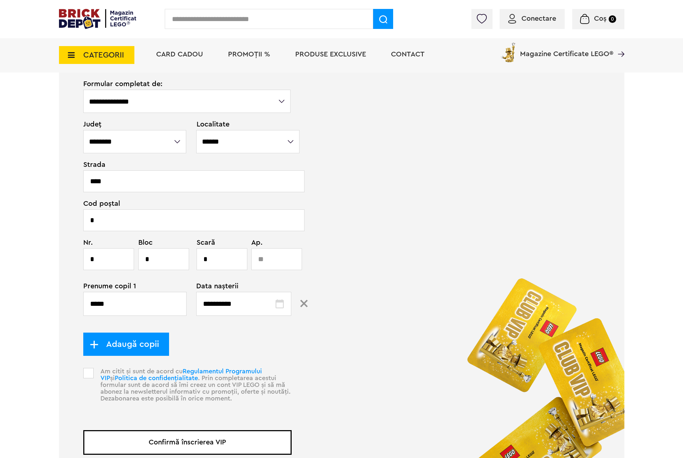
click at [168, 437] on button "Confirmă înscrierea VIP" at bounding box center [187, 443] width 208 height 25
